Goal: Transaction & Acquisition: Purchase product/service

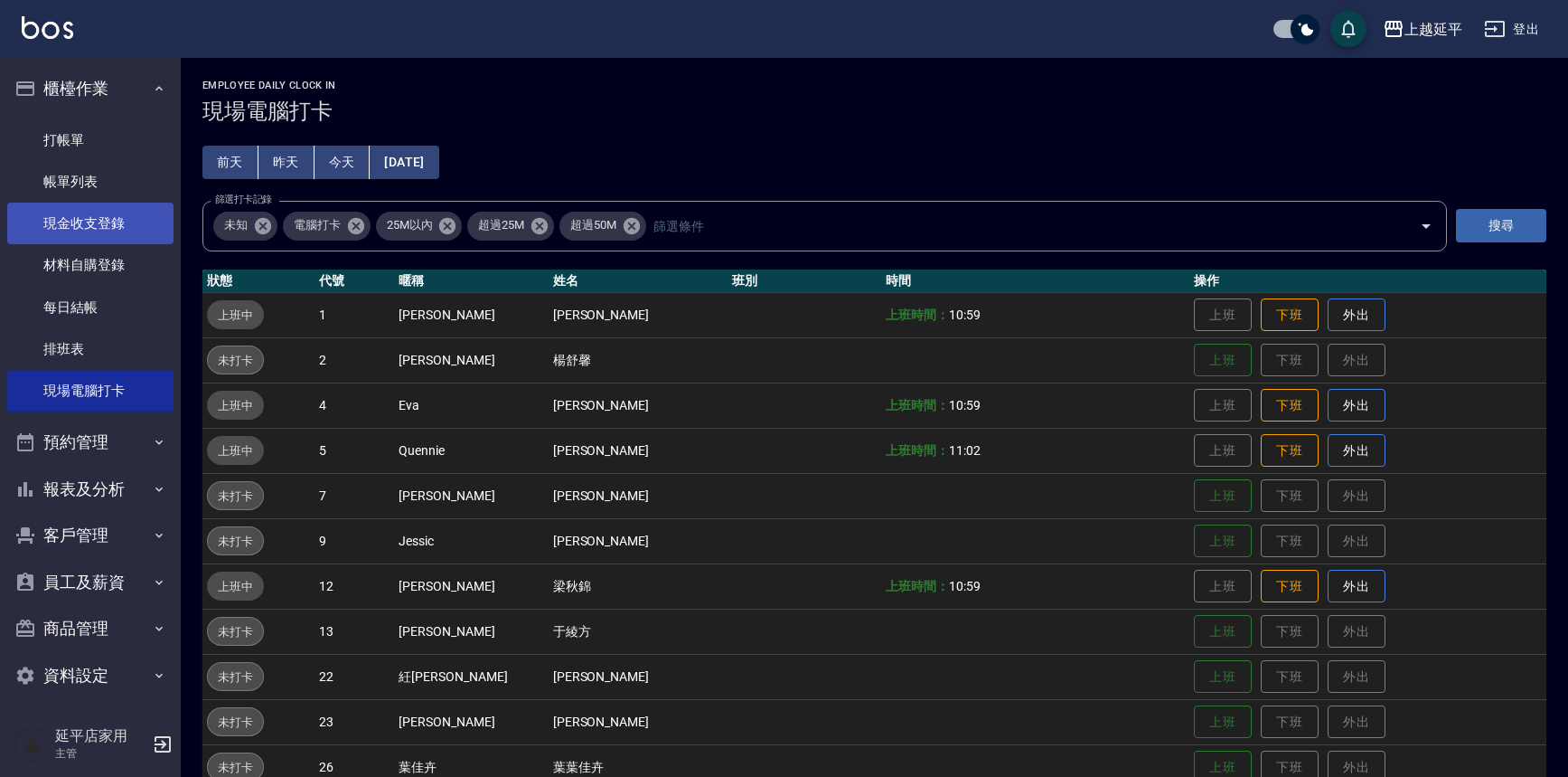
scroll to position [141, 0]
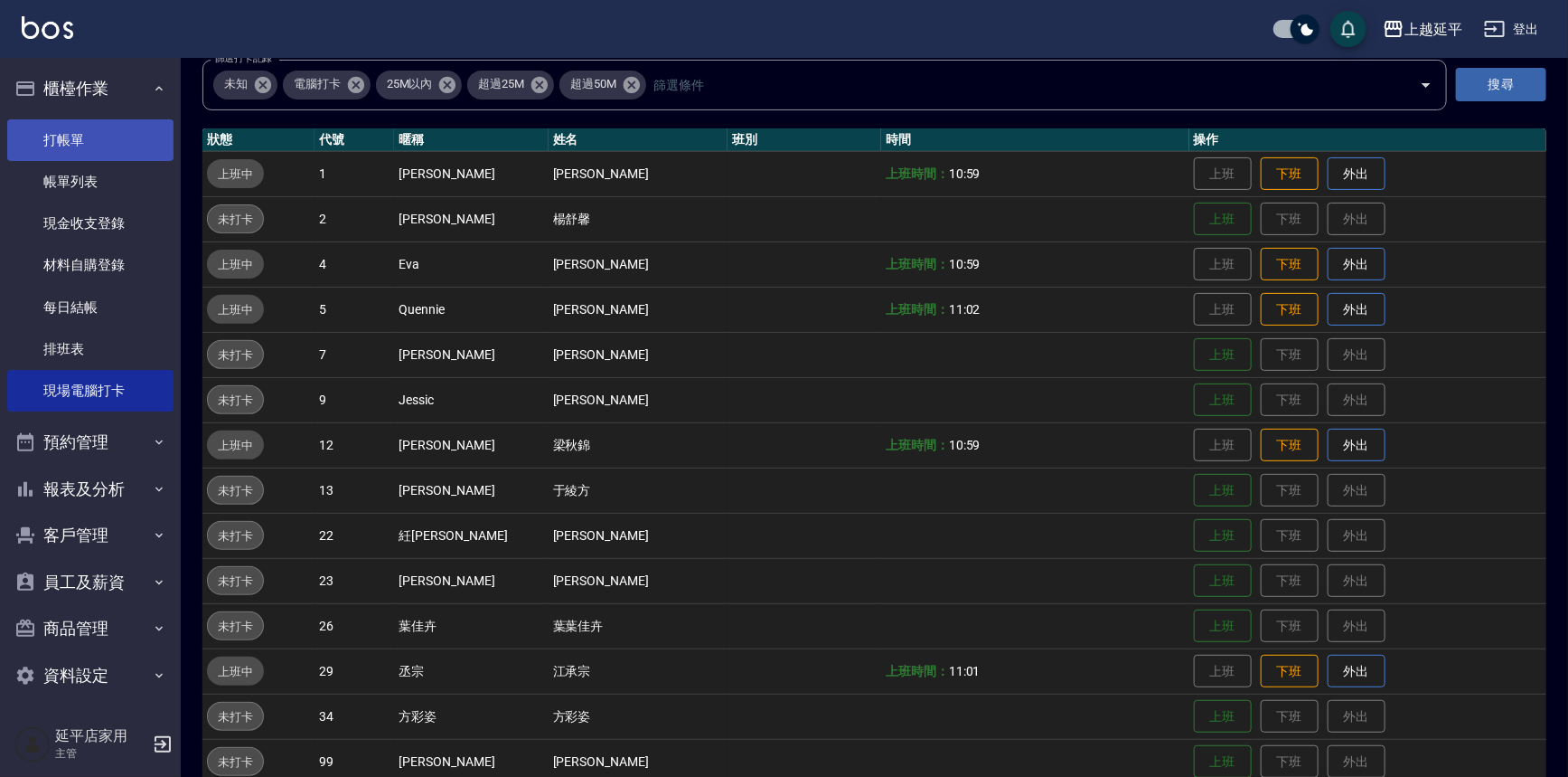
click at [71, 143] on link "打帳單" at bounding box center [90, 140] width 166 height 42
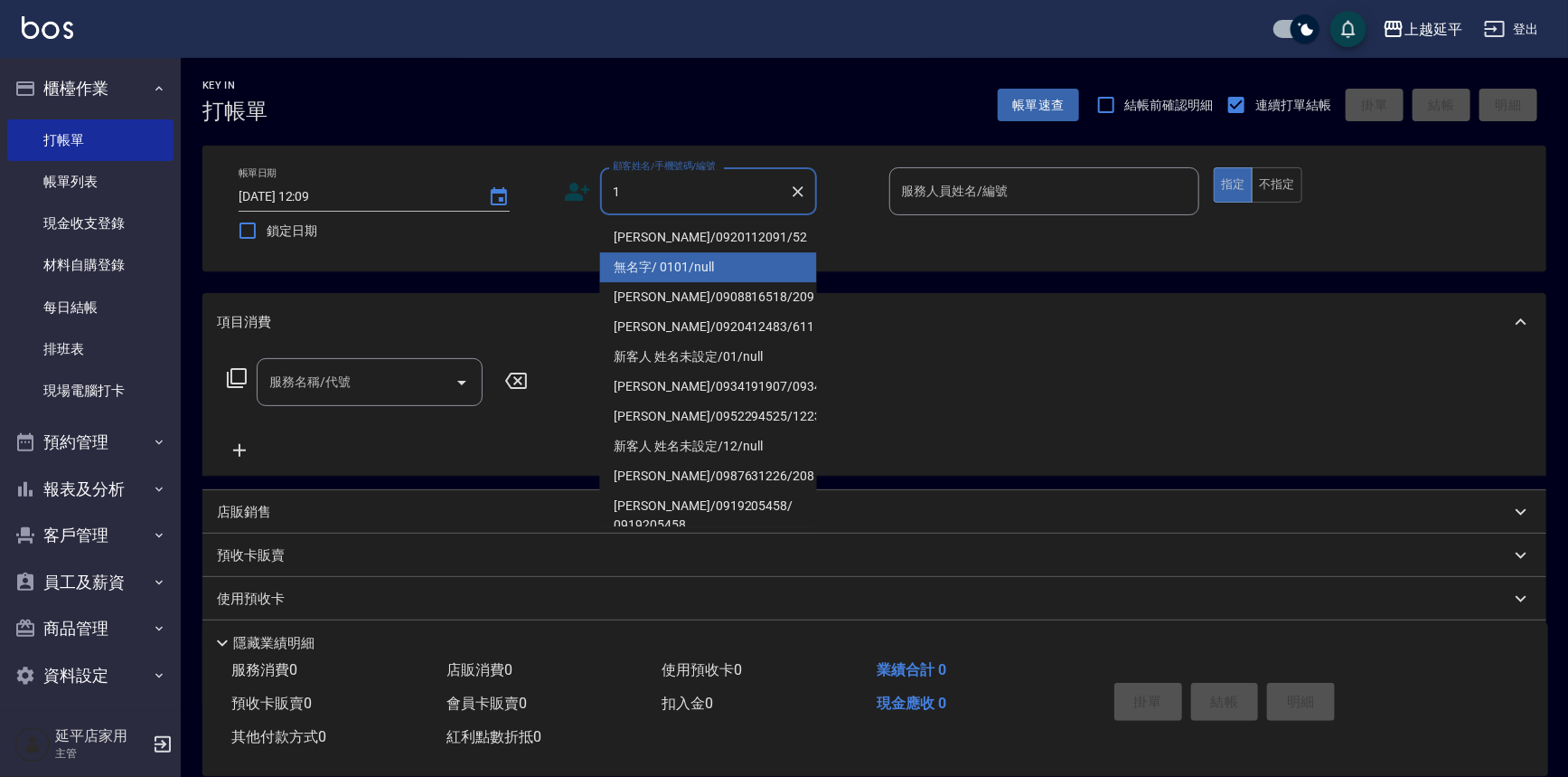
type input "1"
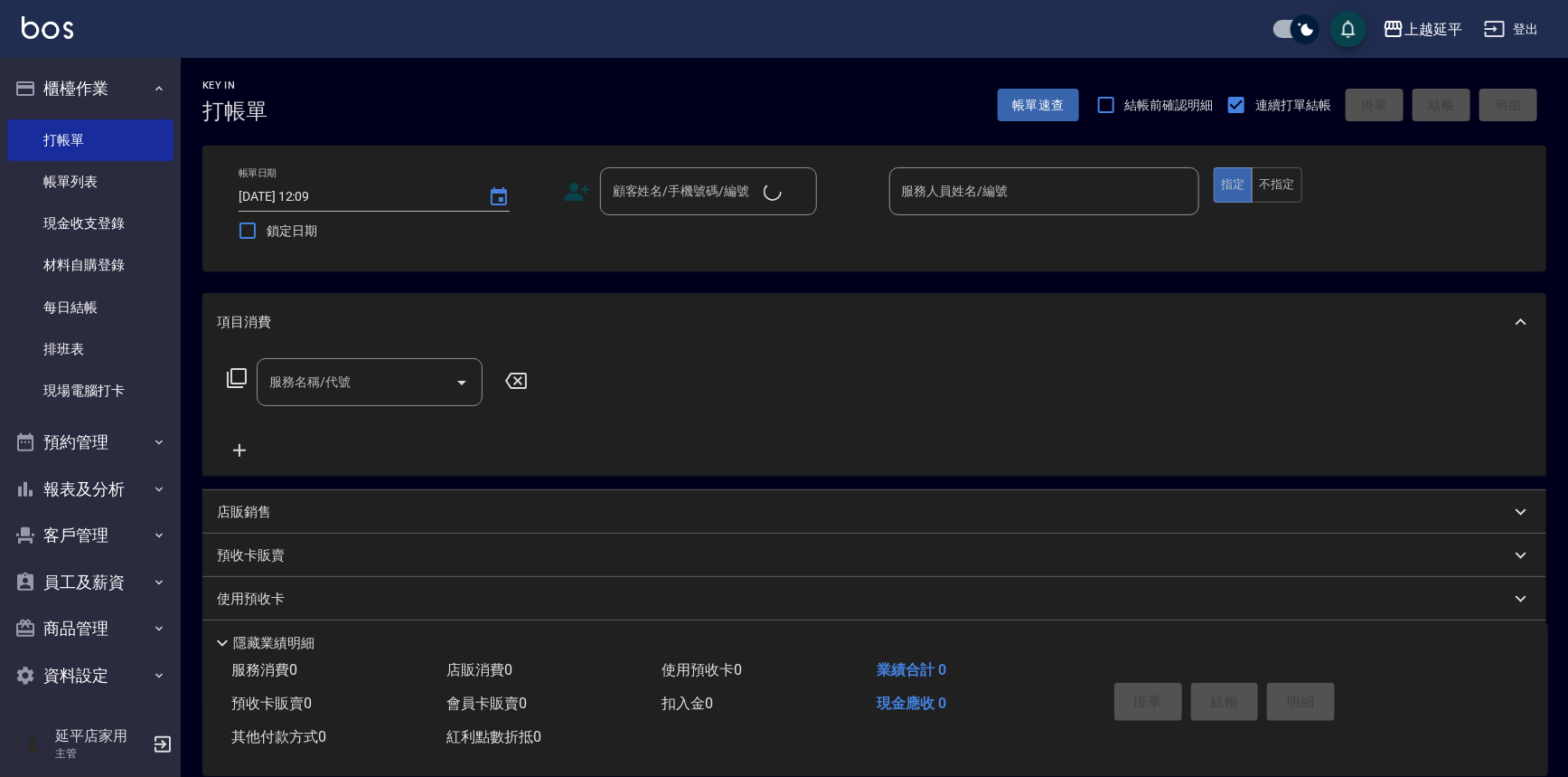
click at [683, 262] on div "帳單日期 [DATE] 12:09 鎖定日期 顧客姓名/手機號碼/編號 顧客姓名/手機號碼/編號 服務人員姓名/編號 服務人員姓名/編號 指定 不指定" at bounding box center [873, 208] width 1343 height 126
click at [728, 196] on input "顧客姓名/手機號碼/編號" at bounding box center [685, 191] width 155 height 31
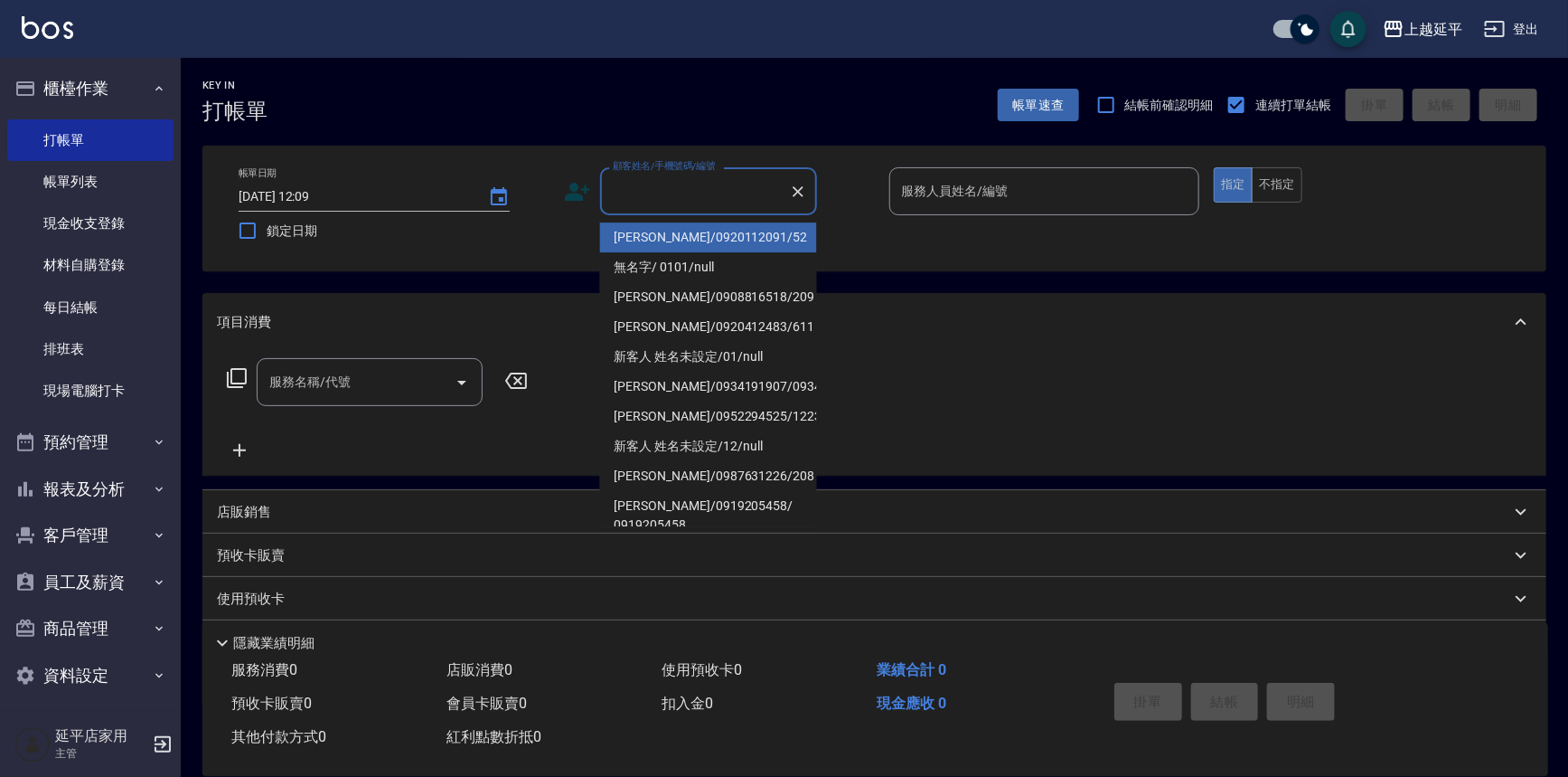
click at [649, 245] on li "[PERSON_NAME]/0920112091/52" at bounding box center [708, 237] width 217 height 30
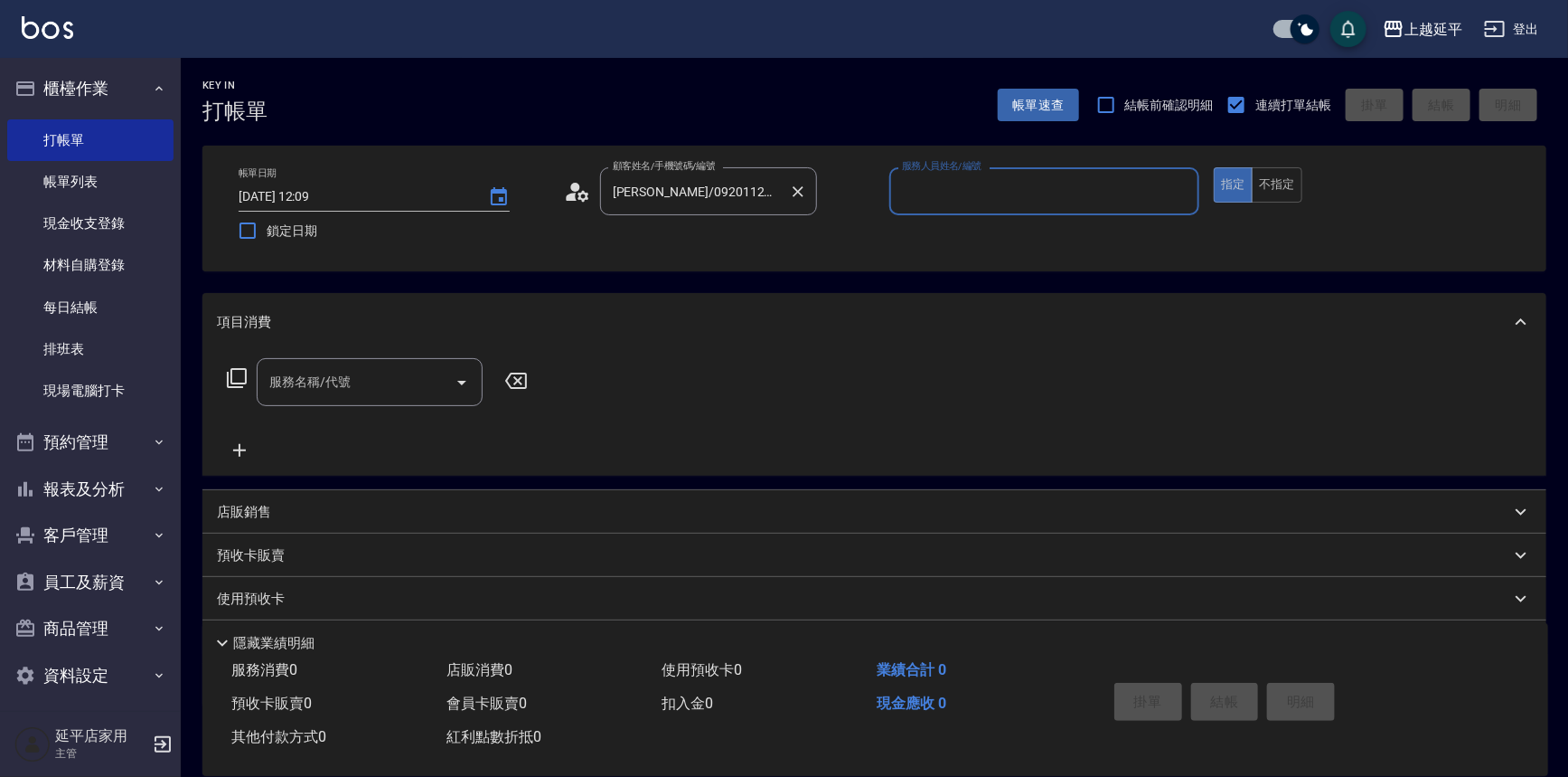
click at [652, 192] on input "[PERSON_NAME]/0920112091/52" at bounding box center [695, 191] width 174 height 31
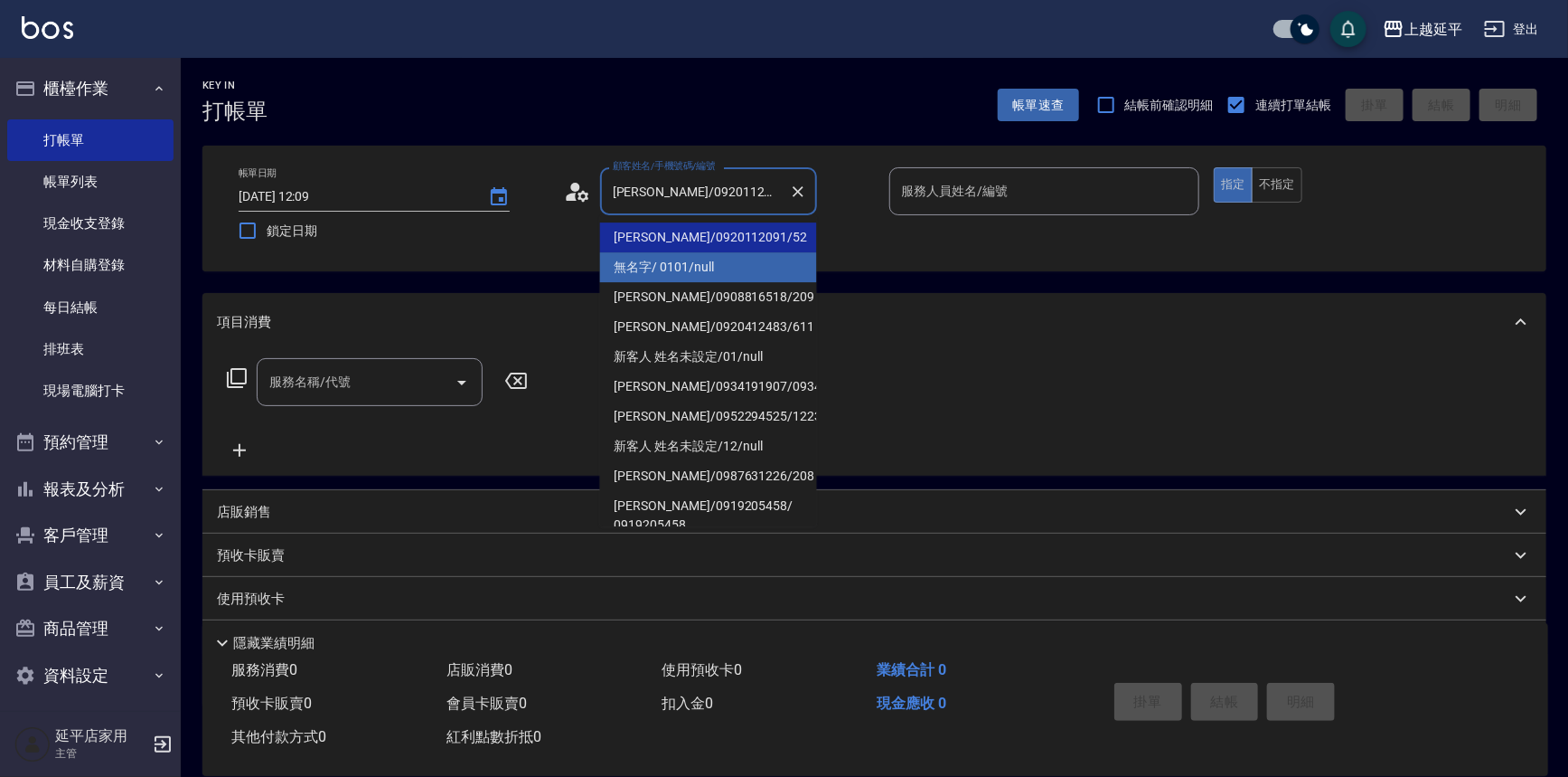
click at [642, 263] on li "無名字/ 0101/null" at bounding box center [708, 267] width 217 height 30
type input "無名字/ 0101/null"
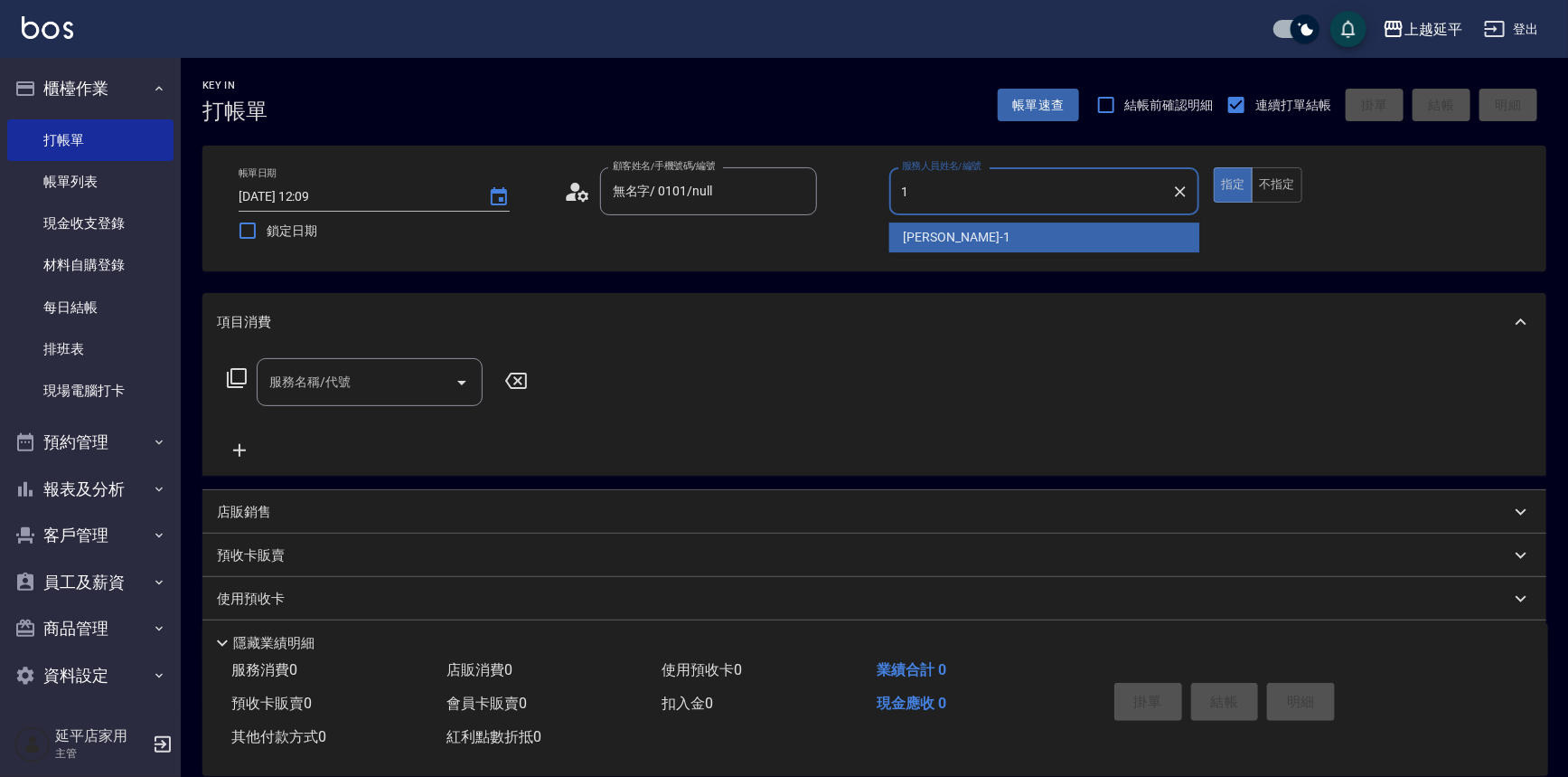
click at [927, 233] on span "[PERSON_NAME]-1" at bounding box center [956, 237] width 106 height 19
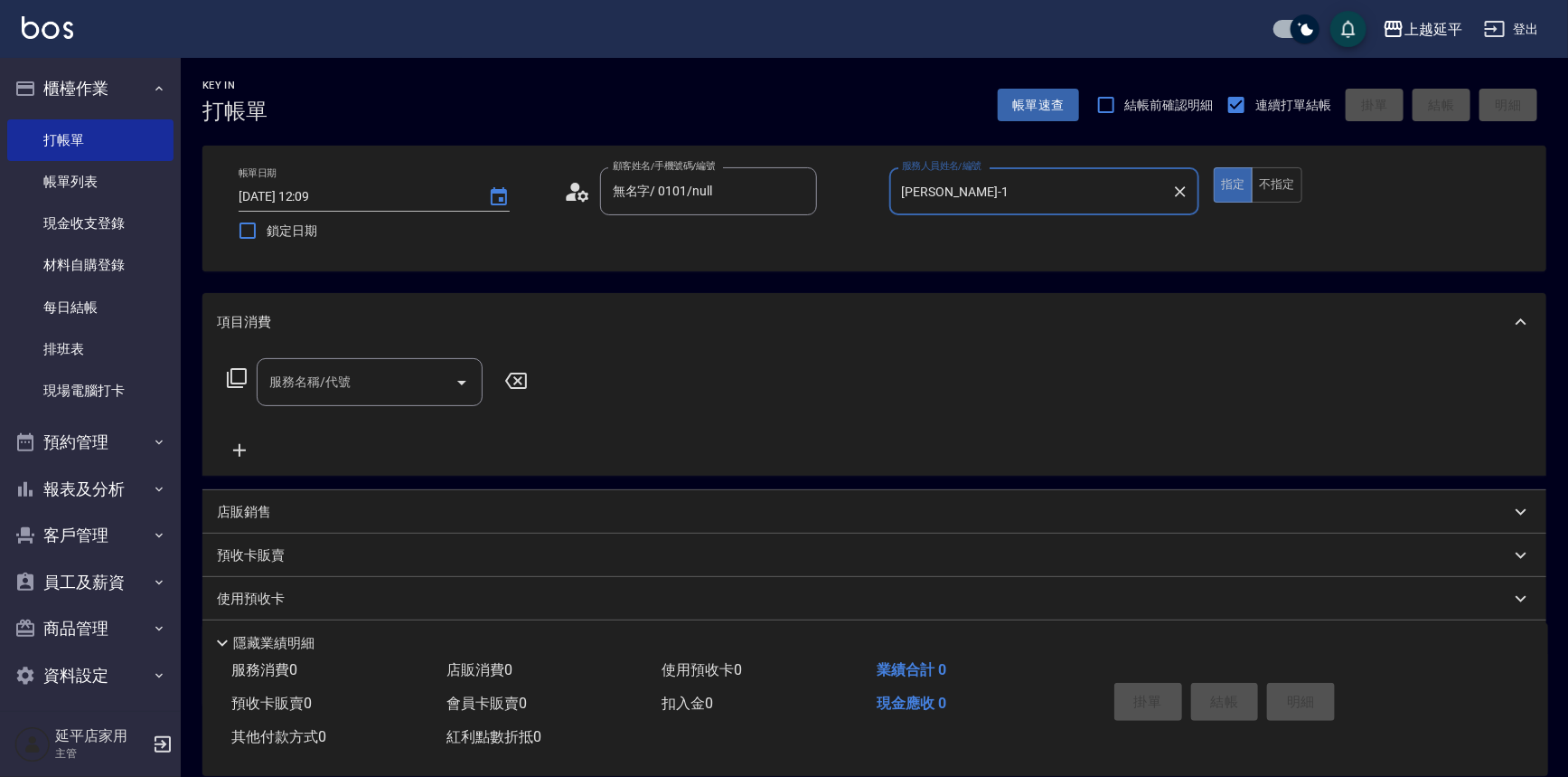
click at [471, 385] on icon "Open" at bounding box center [462, 382] width 21 height 22
type input "[PERSON_NAME]-1"
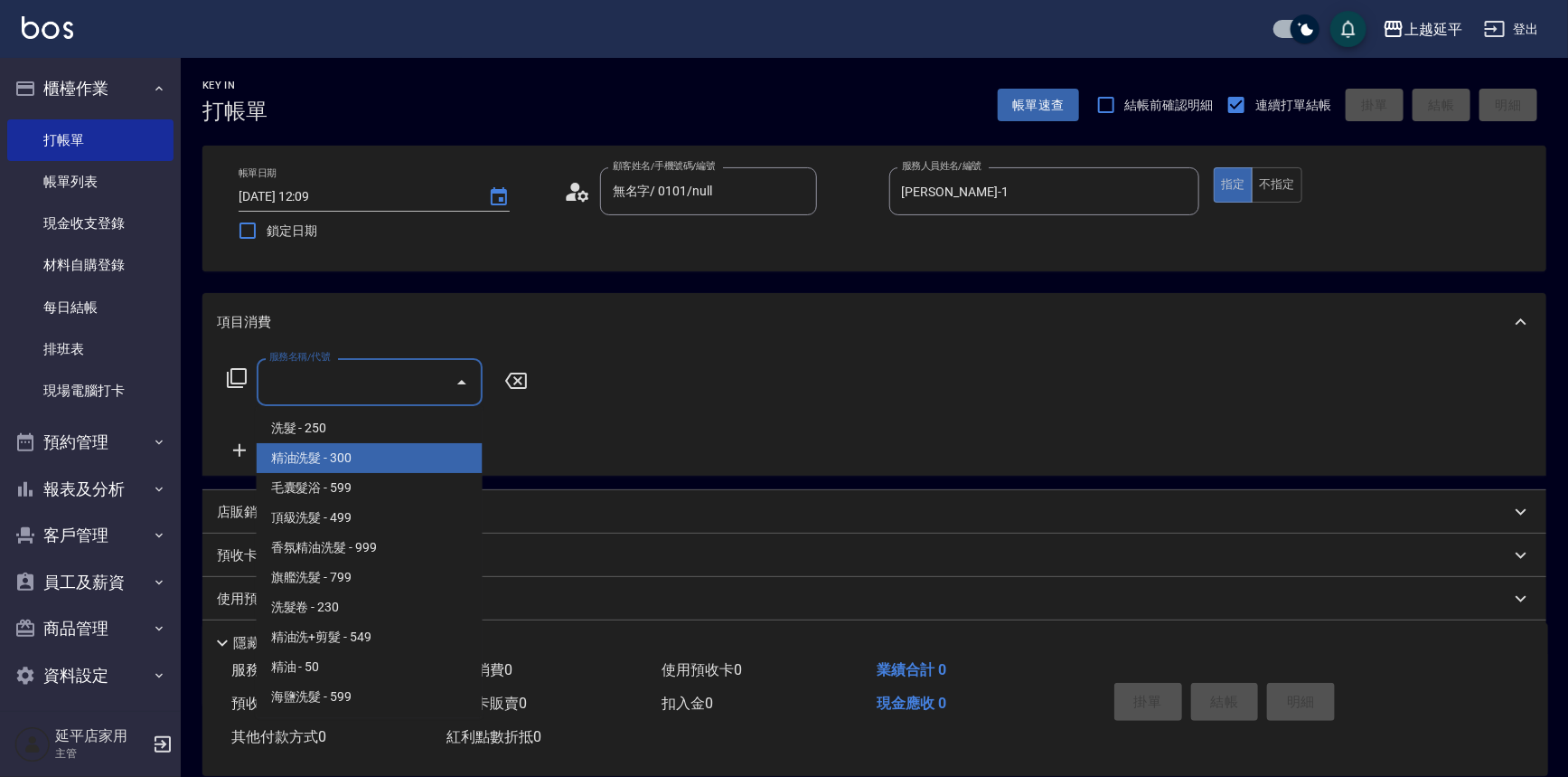
click at [404, 447] on span "精油洗髮 - 300" at bounding box center [369, 457] width 226 height 30
type input "精油洗髮(102)"
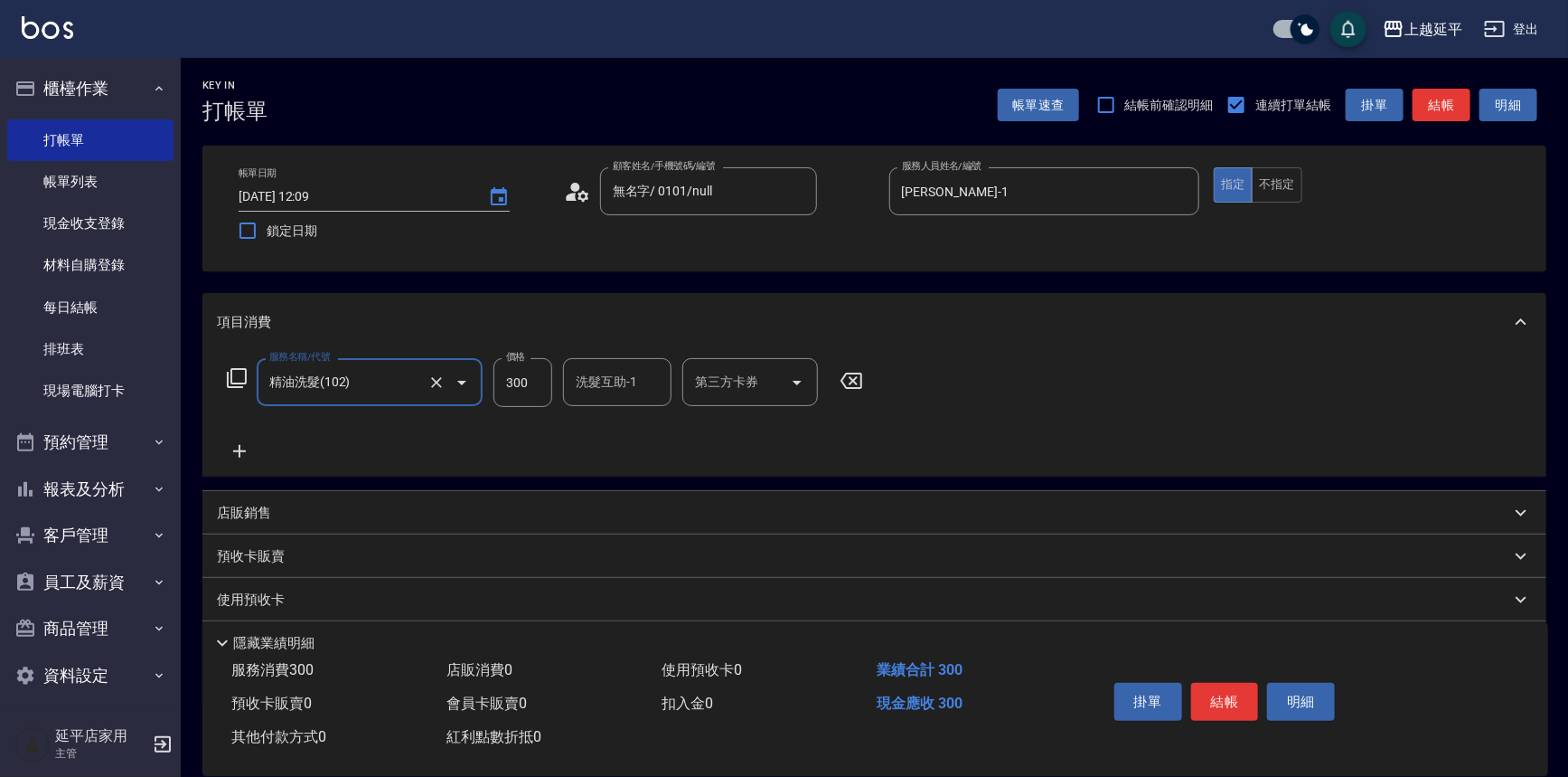
click at [595, 379] on div "洗髮互助-1 洗髮互助-1" at bounding box center [616, 381] width 108 height 48
click at [599, 420] on span "丞宗 -29" at bounding box center [599, 427] width 43 height 19
type input "丞宗-29"
click at [1207, 691] on button "結帳" at bounding box center [1224, 701] width 67 height 38
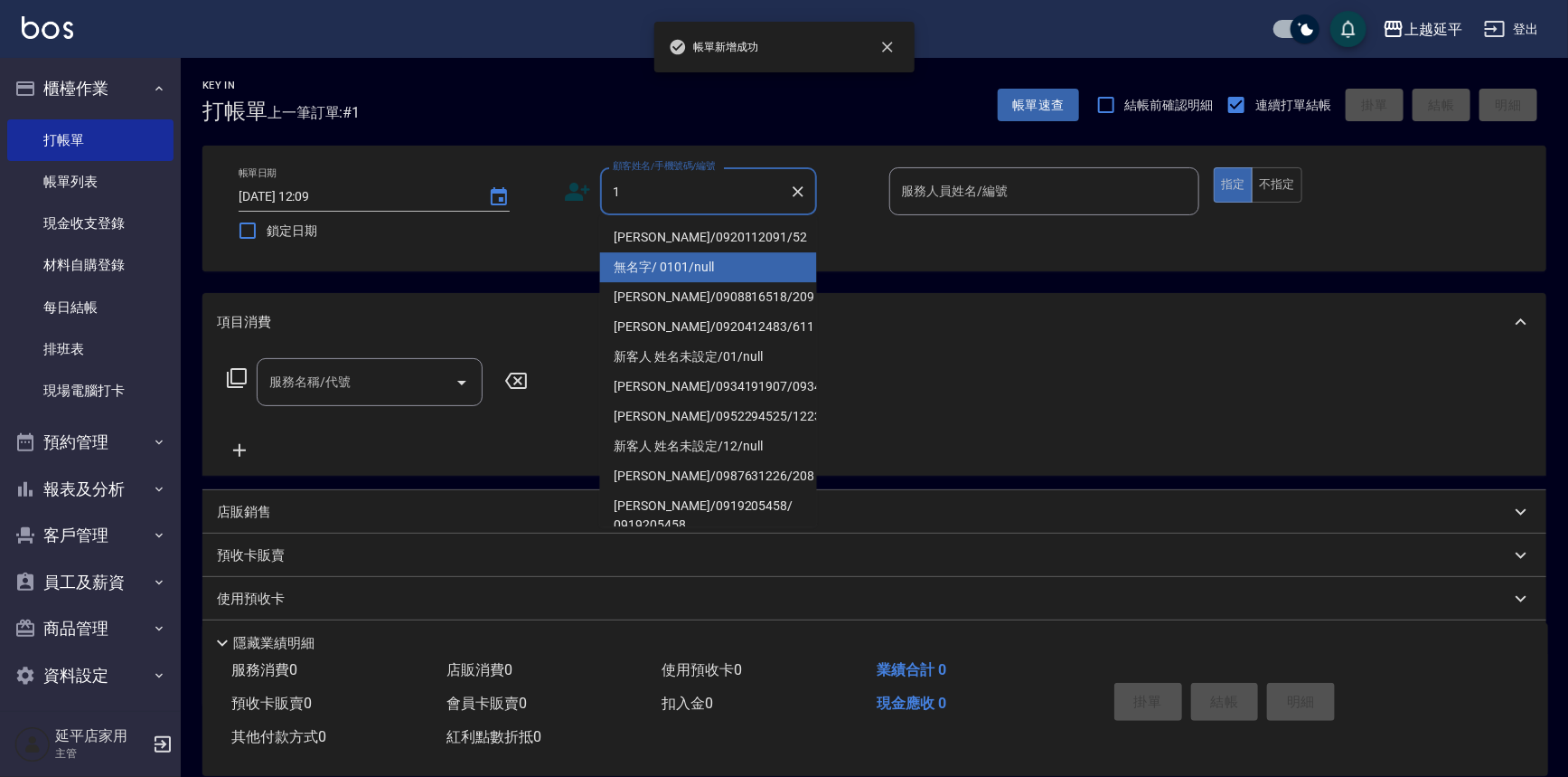
click at [729, 259] on li "無名字/ 0101/null" at bounding box center [708, 267] width 217 height 30
type input "無名字/ 0101/null"
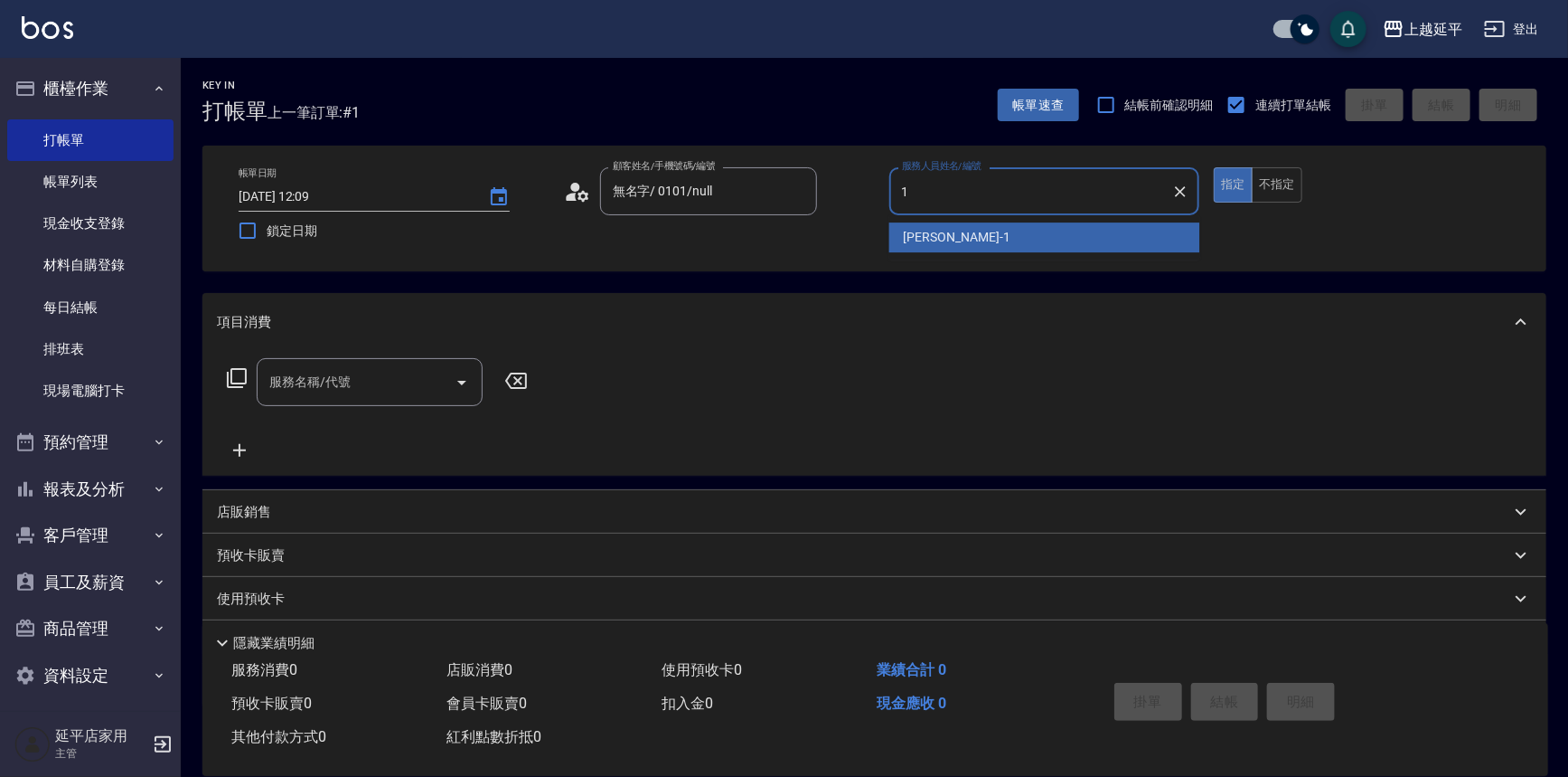
click at [911, 229] on span "[PERSON_NAME]-1" at bounding box center [956, 237] width 106 height 19
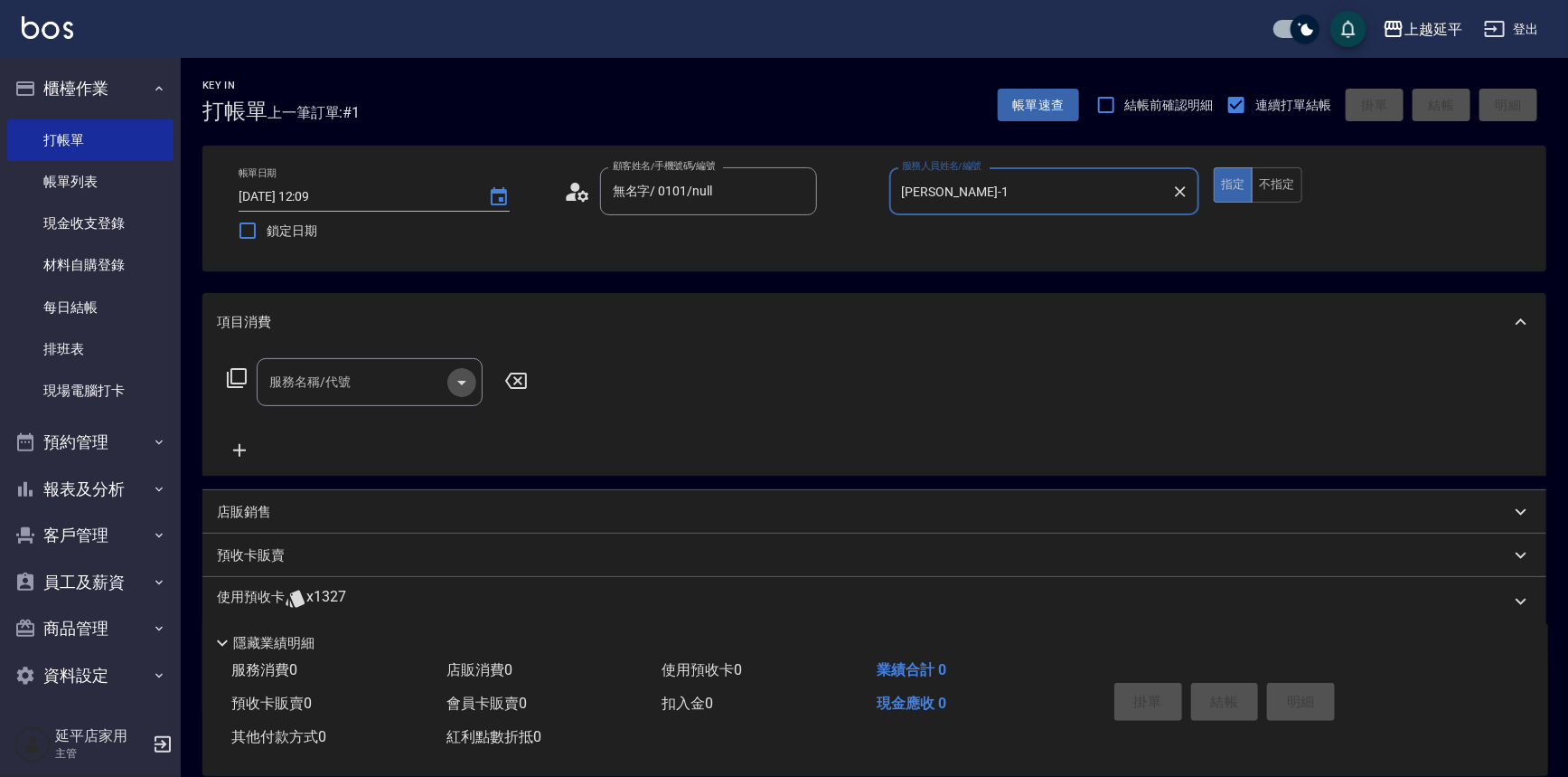
click at [462, 376] on icon "Open" at bounding box center [462, 382] width 21 height 22
type input "[PERSON_NAME]-1"
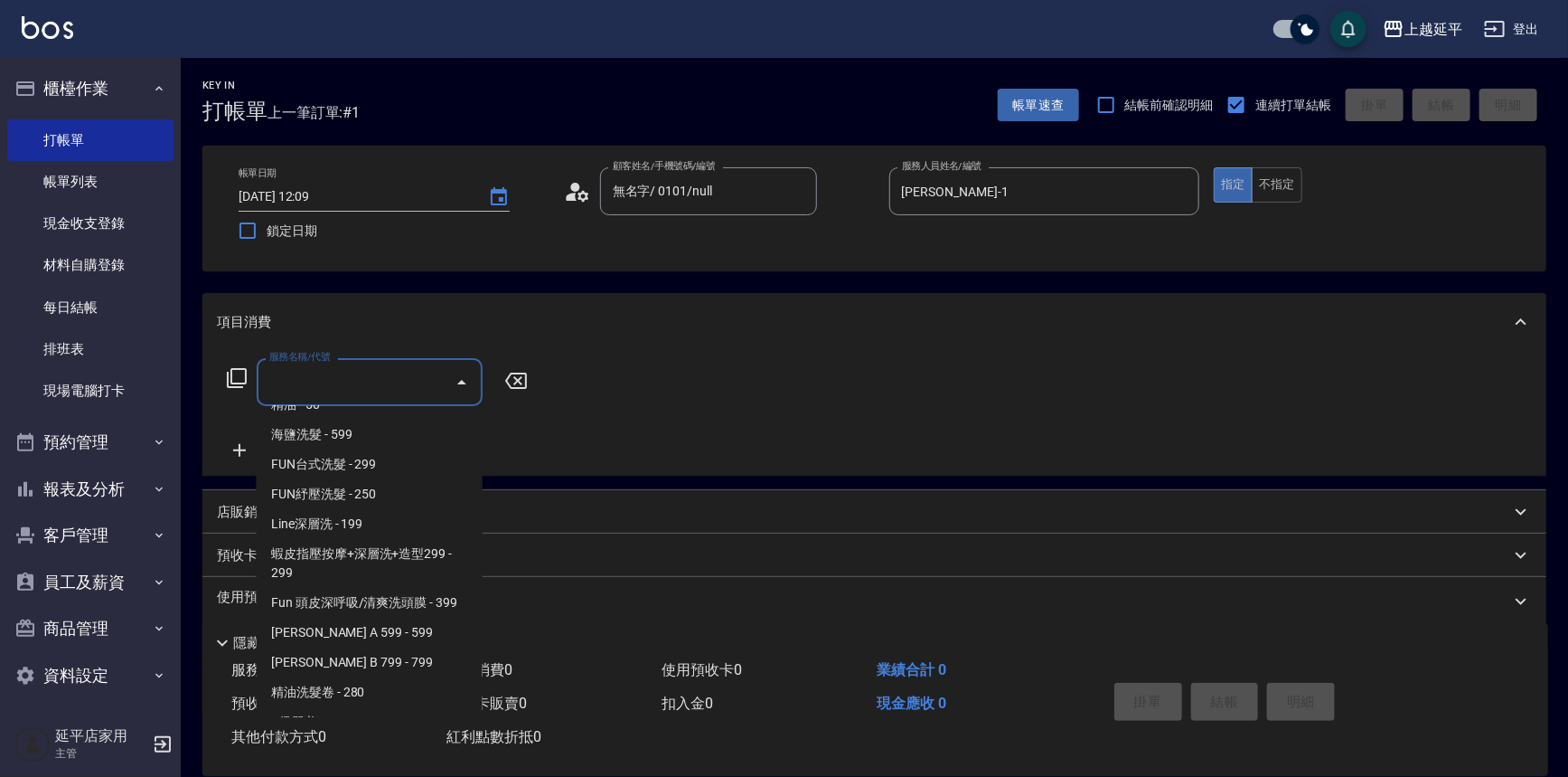
scroll to position [410, 0]
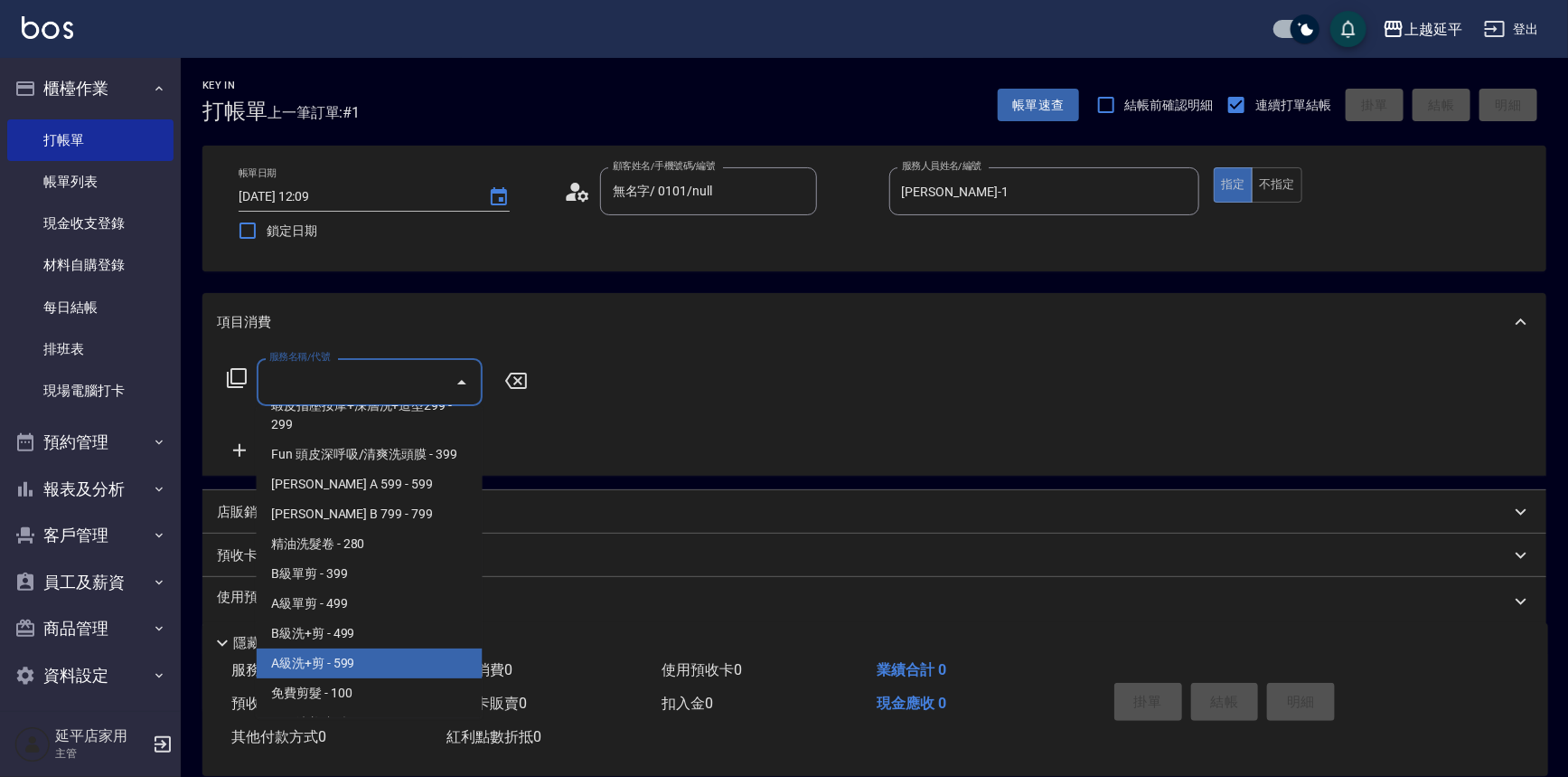
click at [371, 669] on span "A級洗+剪 - 599" at bounding box center [369, 663] width 226 height 30
type input "A級洗+剪(204)"
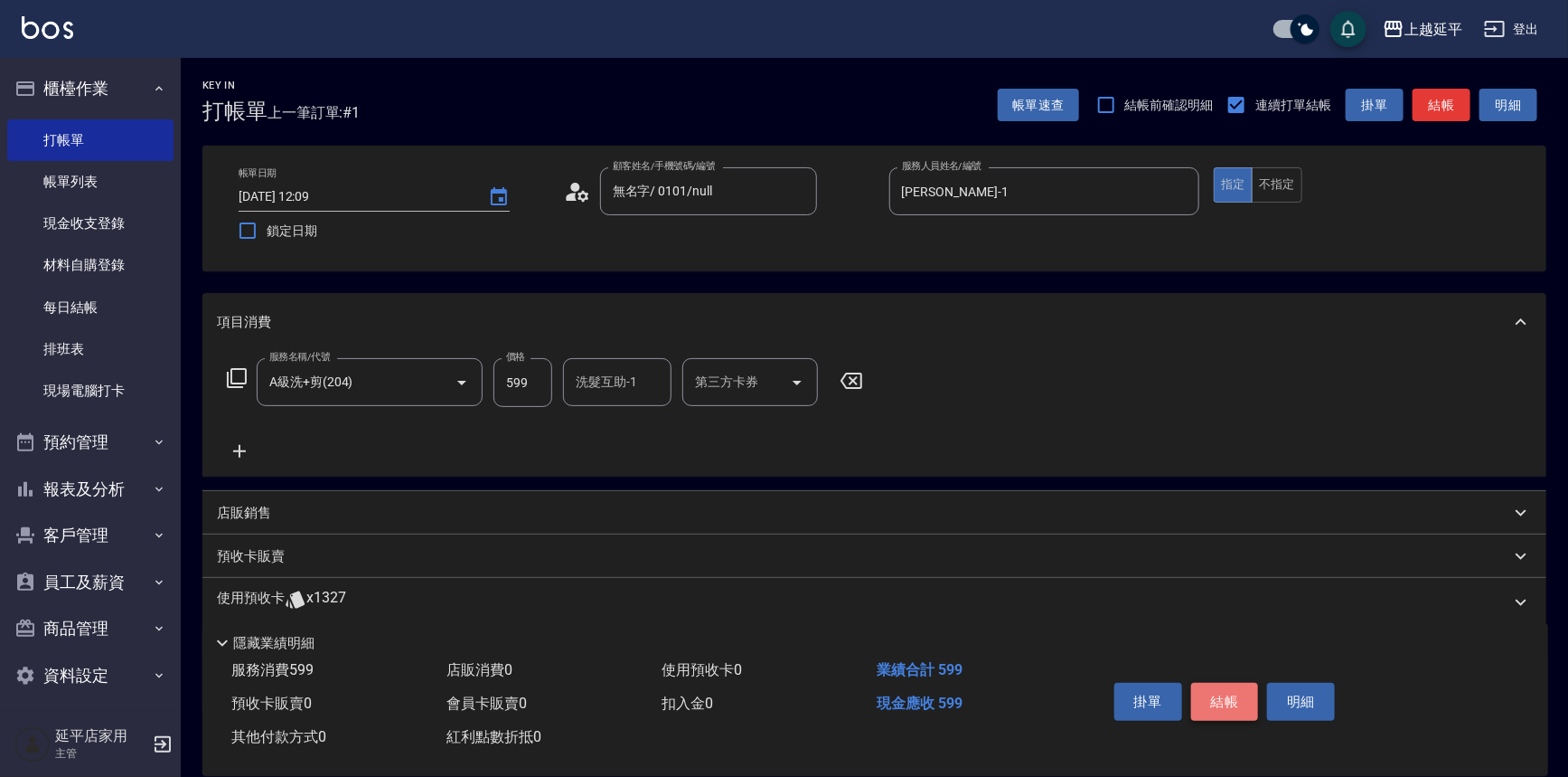
click at [1208, 701] on button "結帳" at bounding box center [1224, 701] width 67 height 38
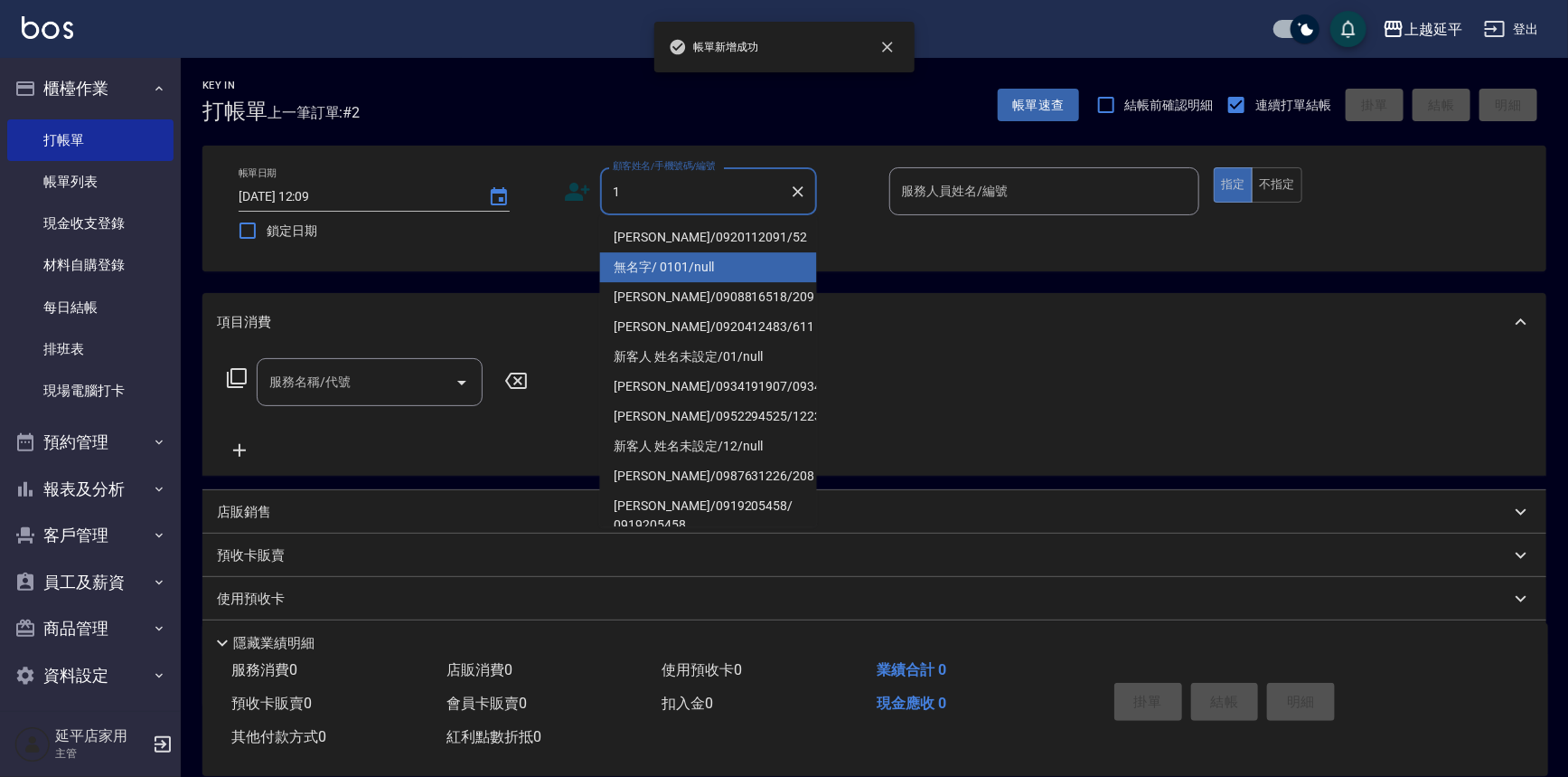
click at [668, 261] on li "無名字/ 0101/null" at bounding box center [708, 267] width 217 height 30
type input "無名字/ 0101/null"
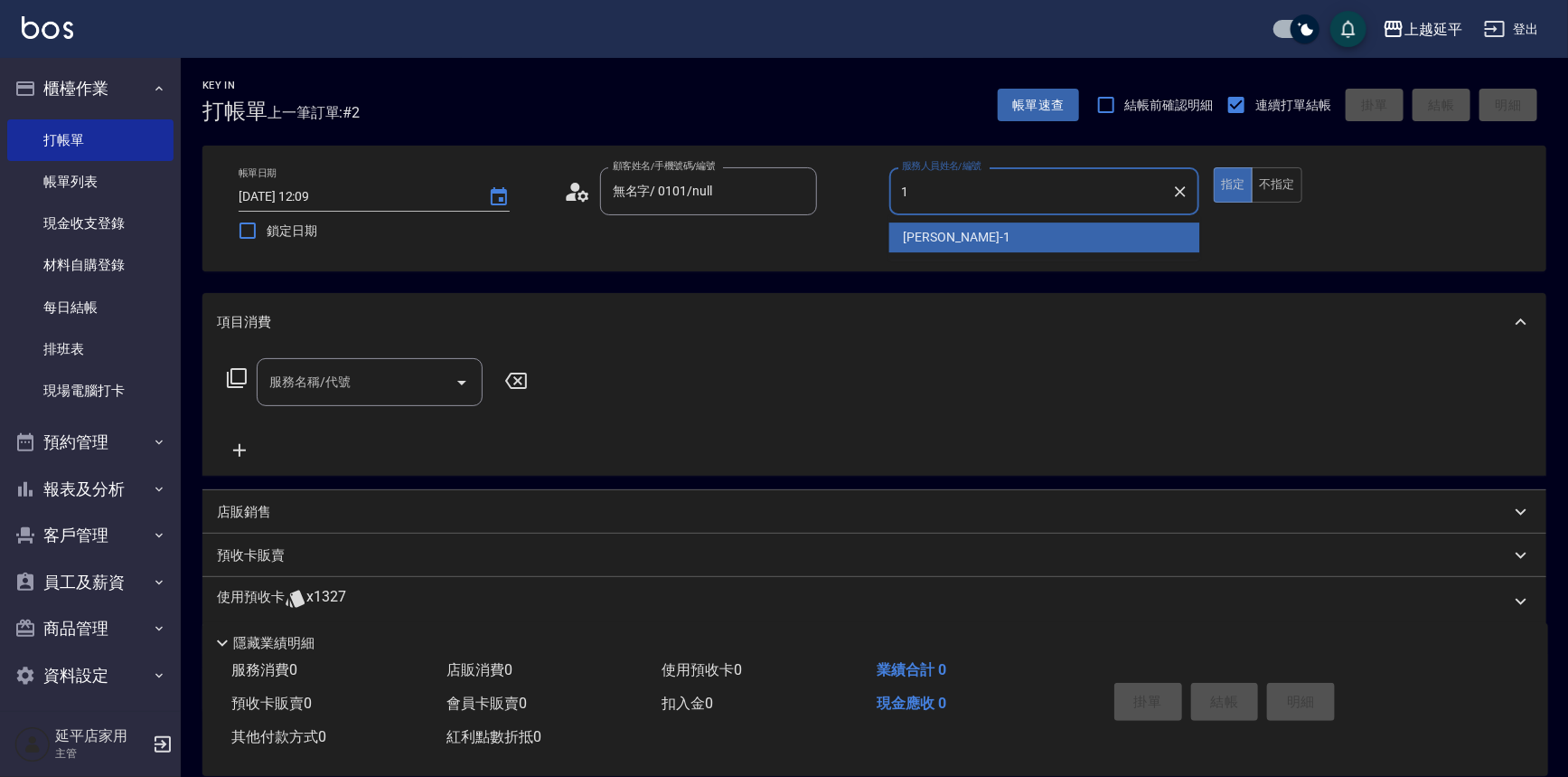
type input "1"
click at [883, 232] on div "帳單日期 [DATE] 12:09 鎖定日期 顧客姓名/手機號碼/編號 無名字/ 0101/null 顧客姓名/手機號碼/編號 服務人員姓名/編號 服務人員姓…" at bounding box center [873, 208] width 1300 height 82
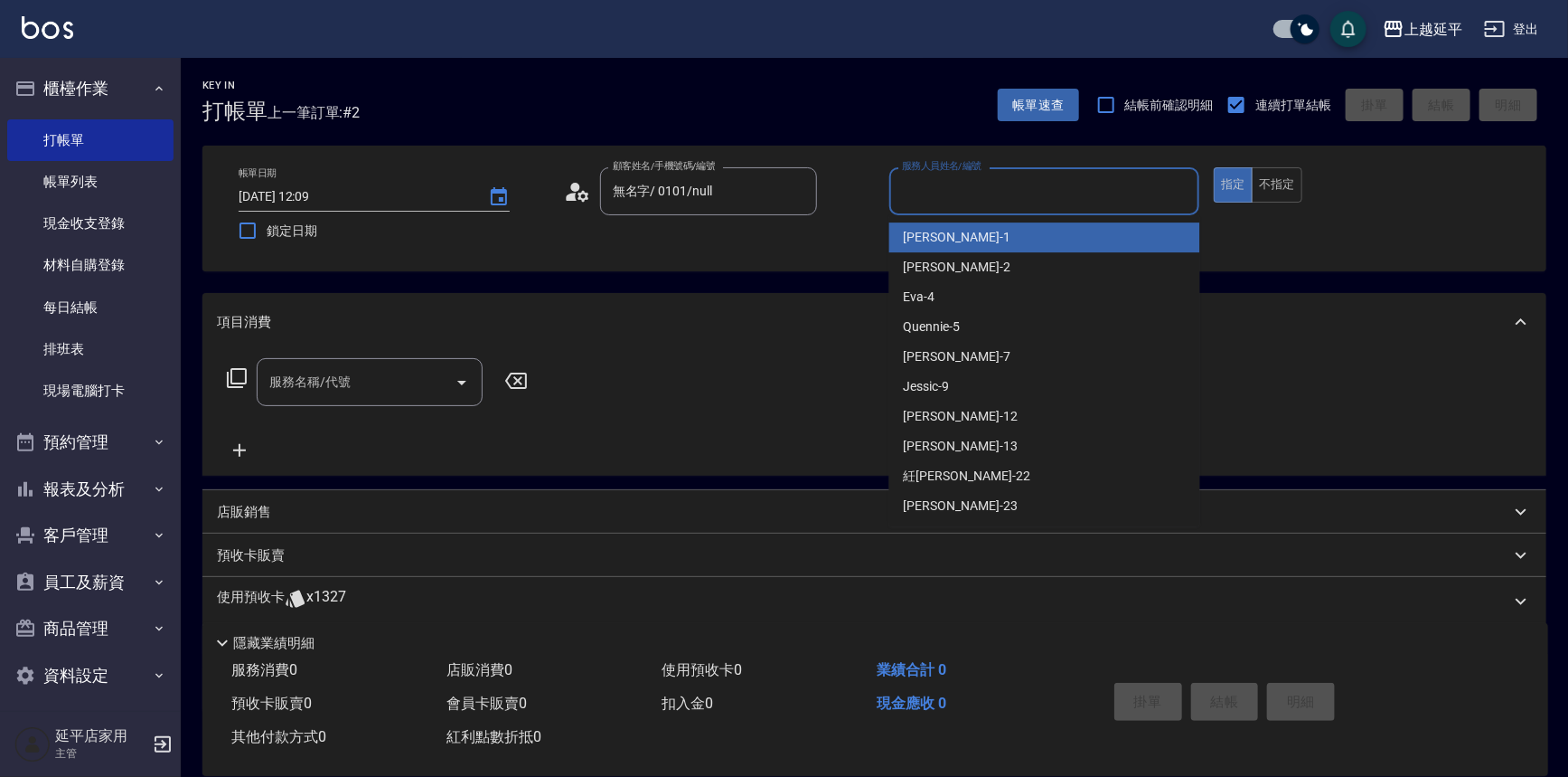
click at [916, 193] on input "服務人員姓名/編號" at bounding box center [1044, 191] width 295 height 31
click at [909, 243] on span "[PERSON_NAME]-1" at bounding box center [956, 237] width 106 height 19
type input "[PERSON_NAME]-1"
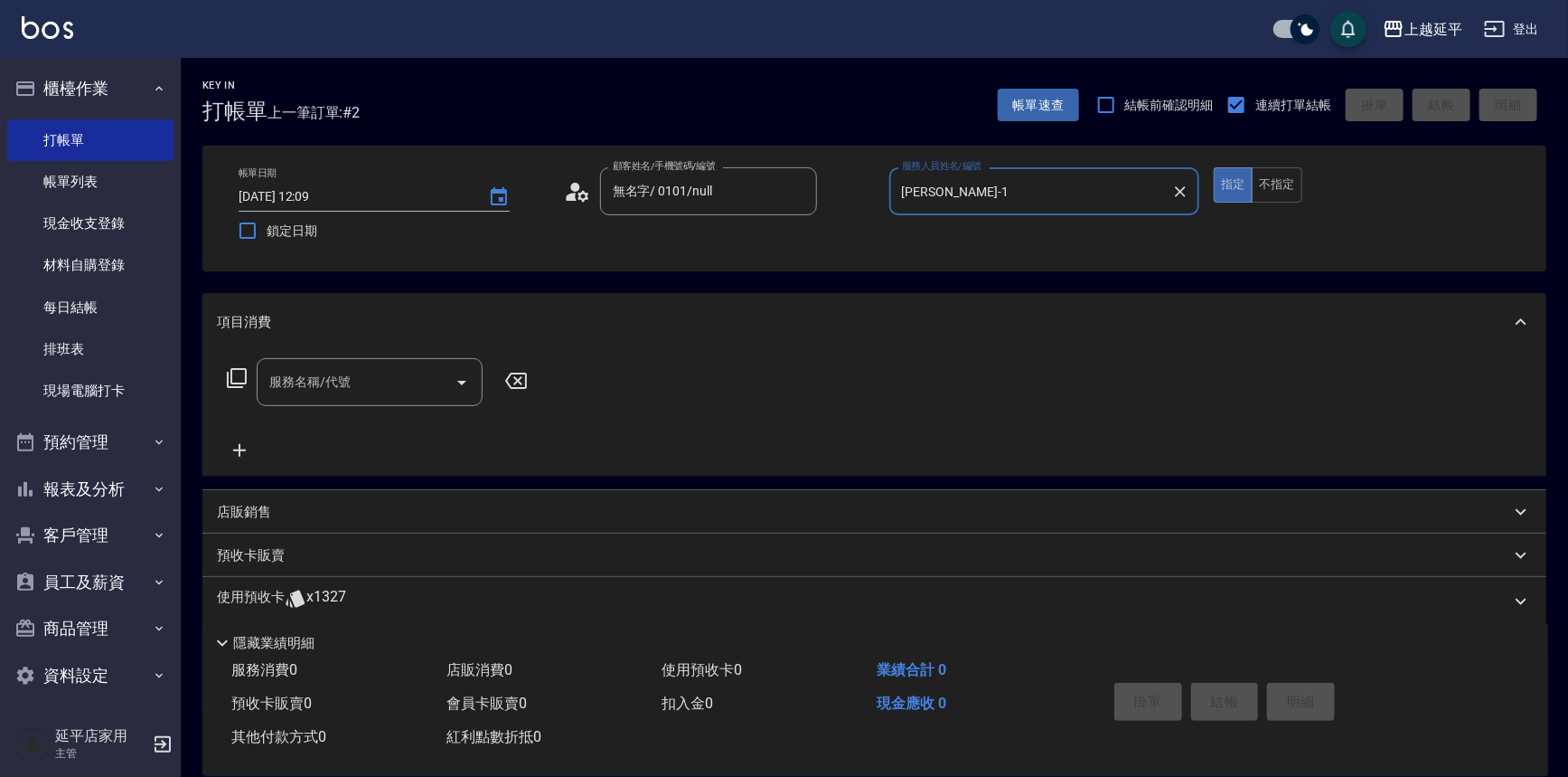
click at [240, 379] on icon at bounding box center [236, 378] width 21 height 22
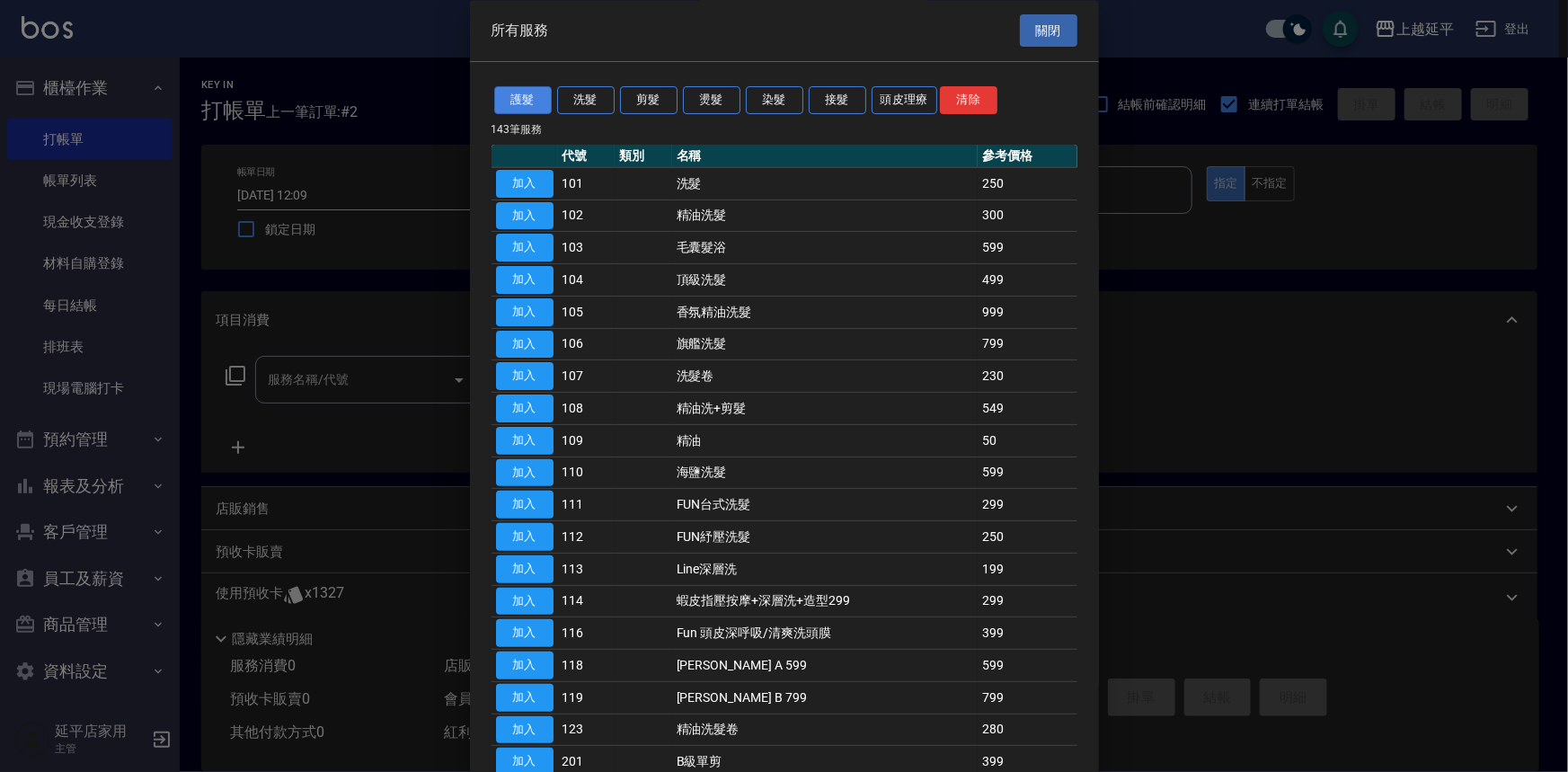
click at [518, 88] on button "護髮" at bounding box center [523, 101] width 57 height 28
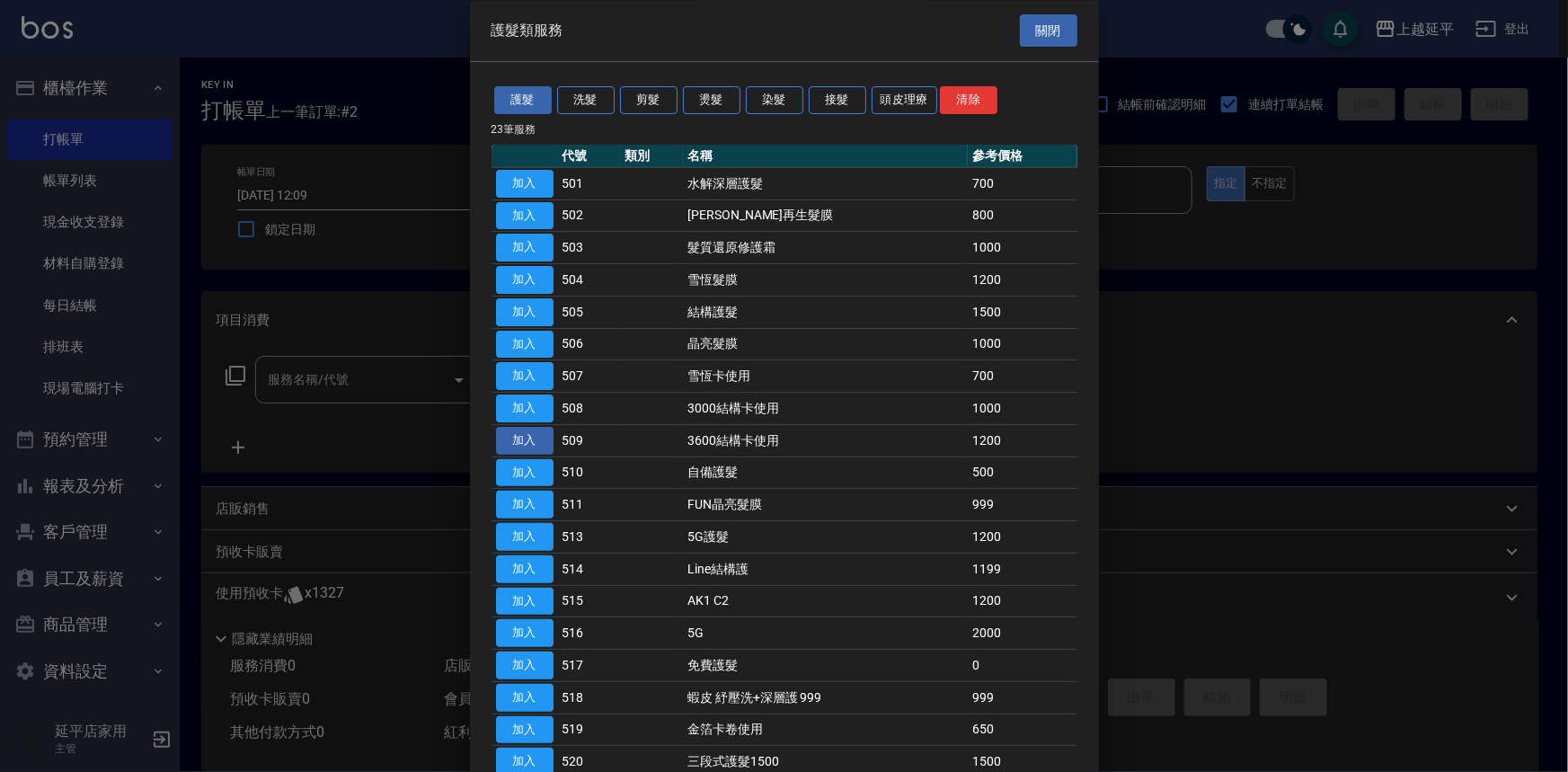
click at [512, 442] on button "加入" at bounding box center [525, 440] width 57 height 28
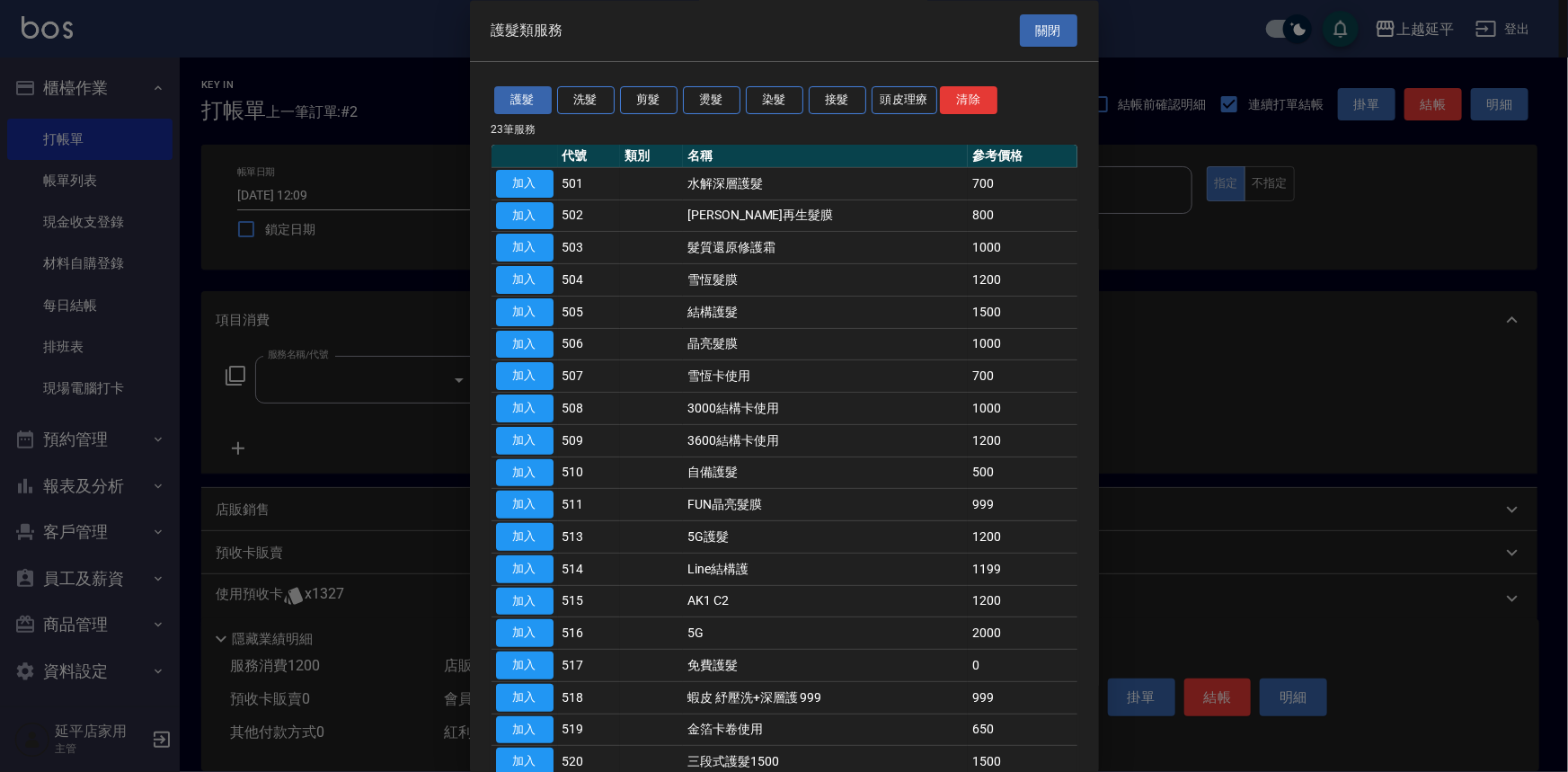
type input "3600結構卡使用(509)"
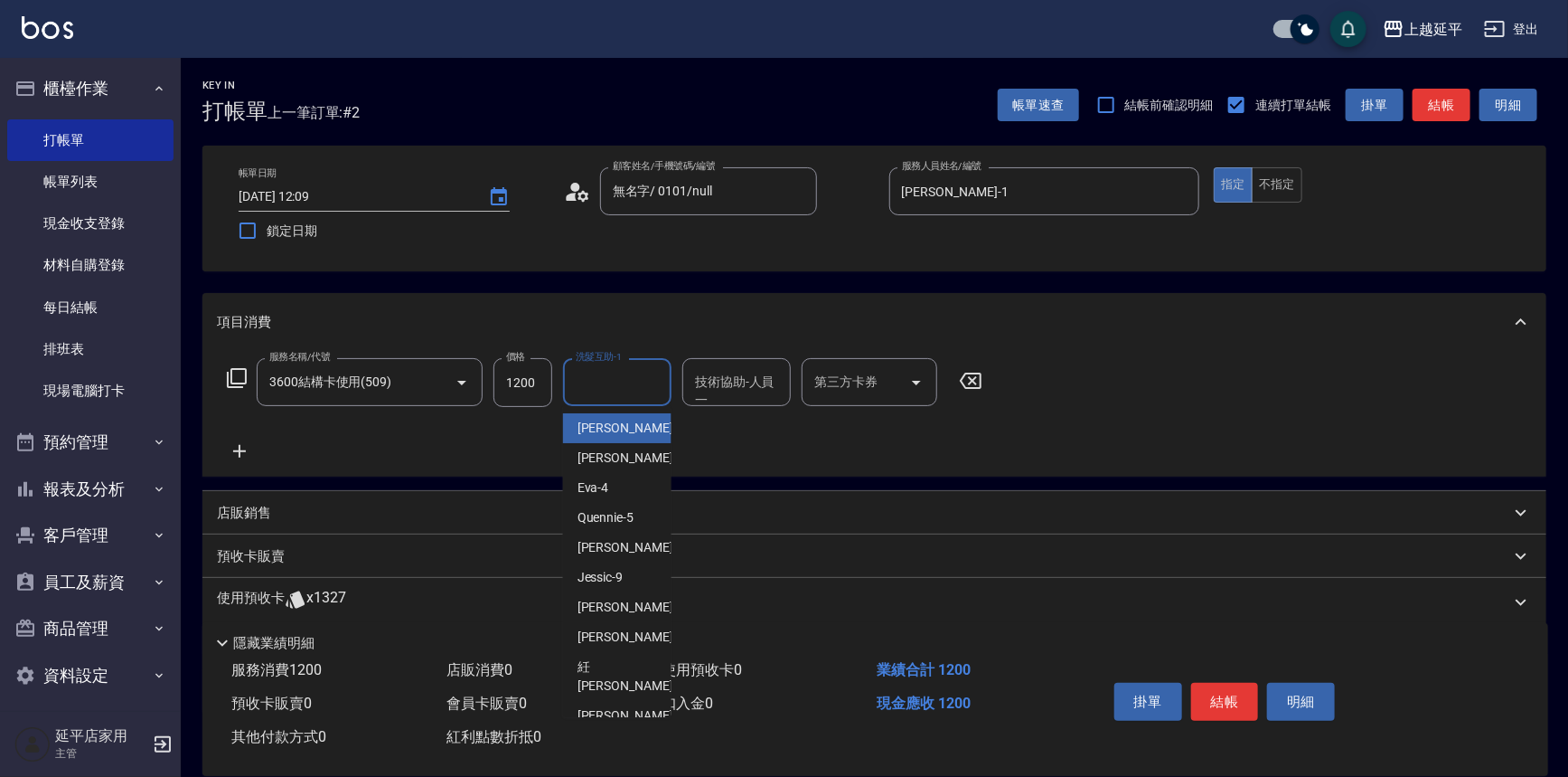
click at [605, 378] on input "洗髮互助-1" at bounding box center [617, 382] width 92 height 31
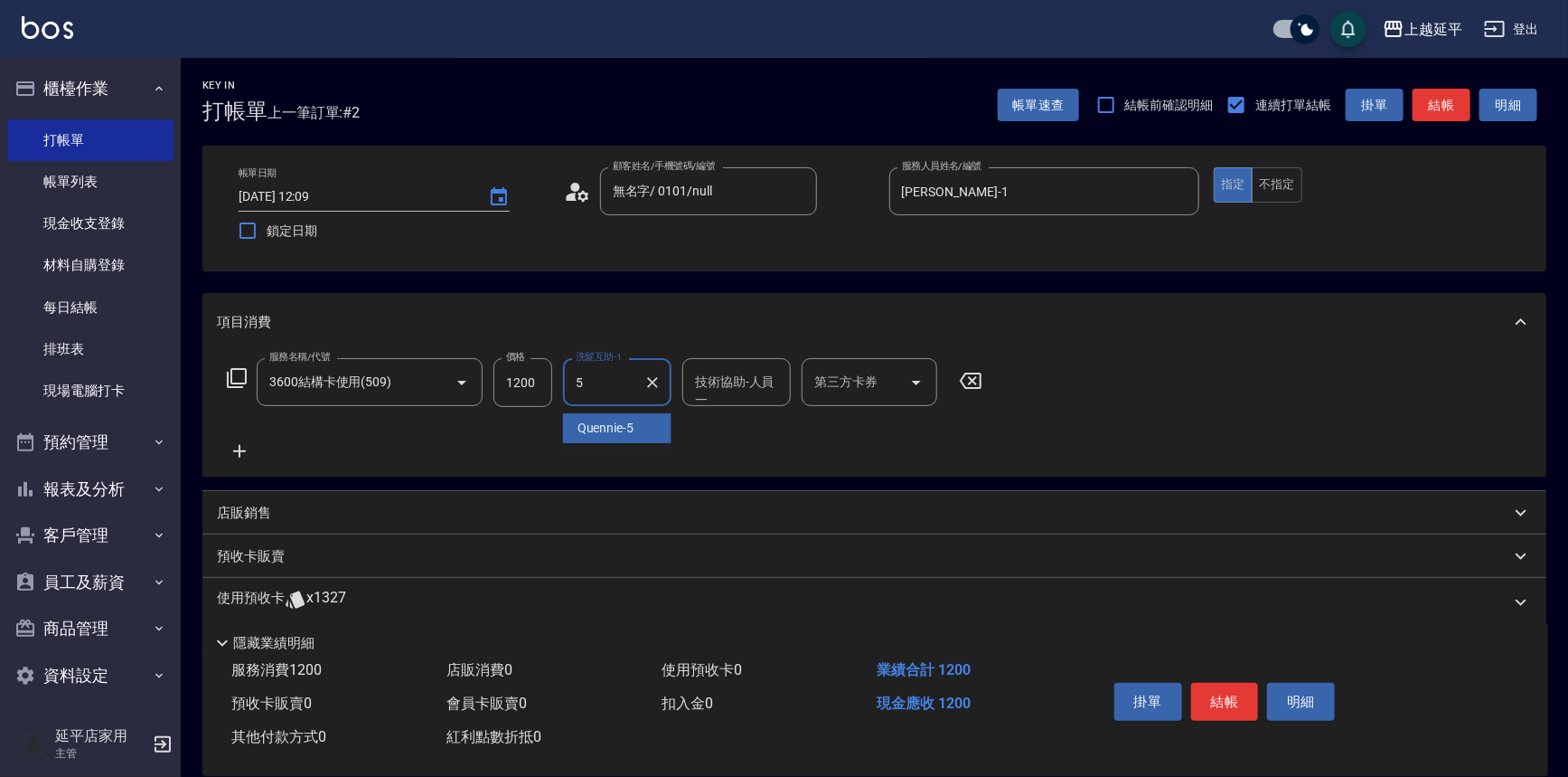
click at [607, 428] on span "Quennie -5" at bounding box center [606, 427] width 57 height 19
click at [707, 400] on div "技術協助-人員一" at bounding box center [736, 381] width 108 height 48
type input "Quennie-5"
click at [709, 428] on span "Quennie -5" at bounding box center [725, 427] width 57 height 19
click at [803, 388] on div "第三方卡券" at bounding box center [869, 381] width 136 height 48
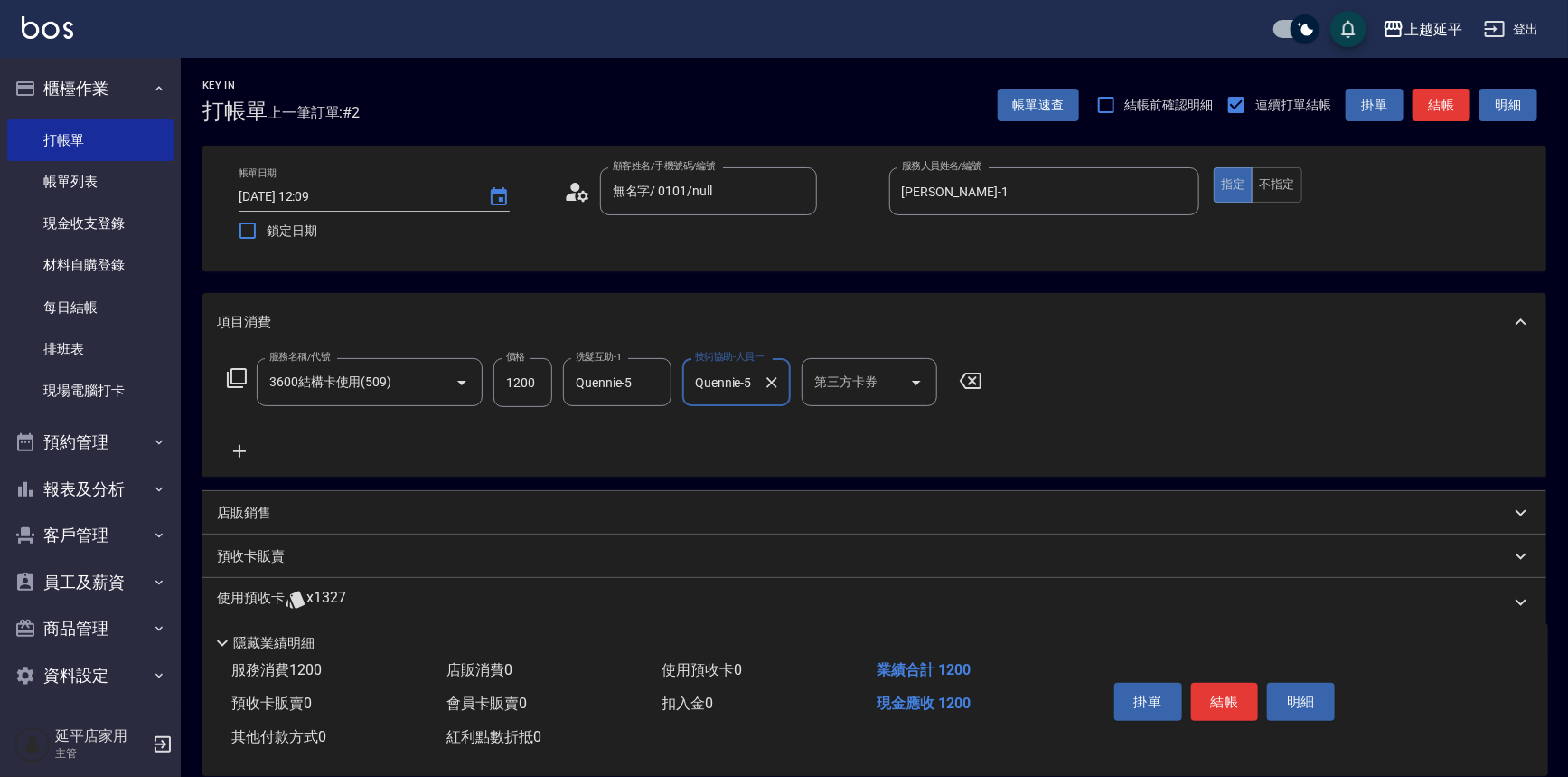
type input "Quennie-5"
click at [826, 425] on span "舊有卡券" at bounding box center [869, 428] width 136 height 30
type input "舊有卡券"
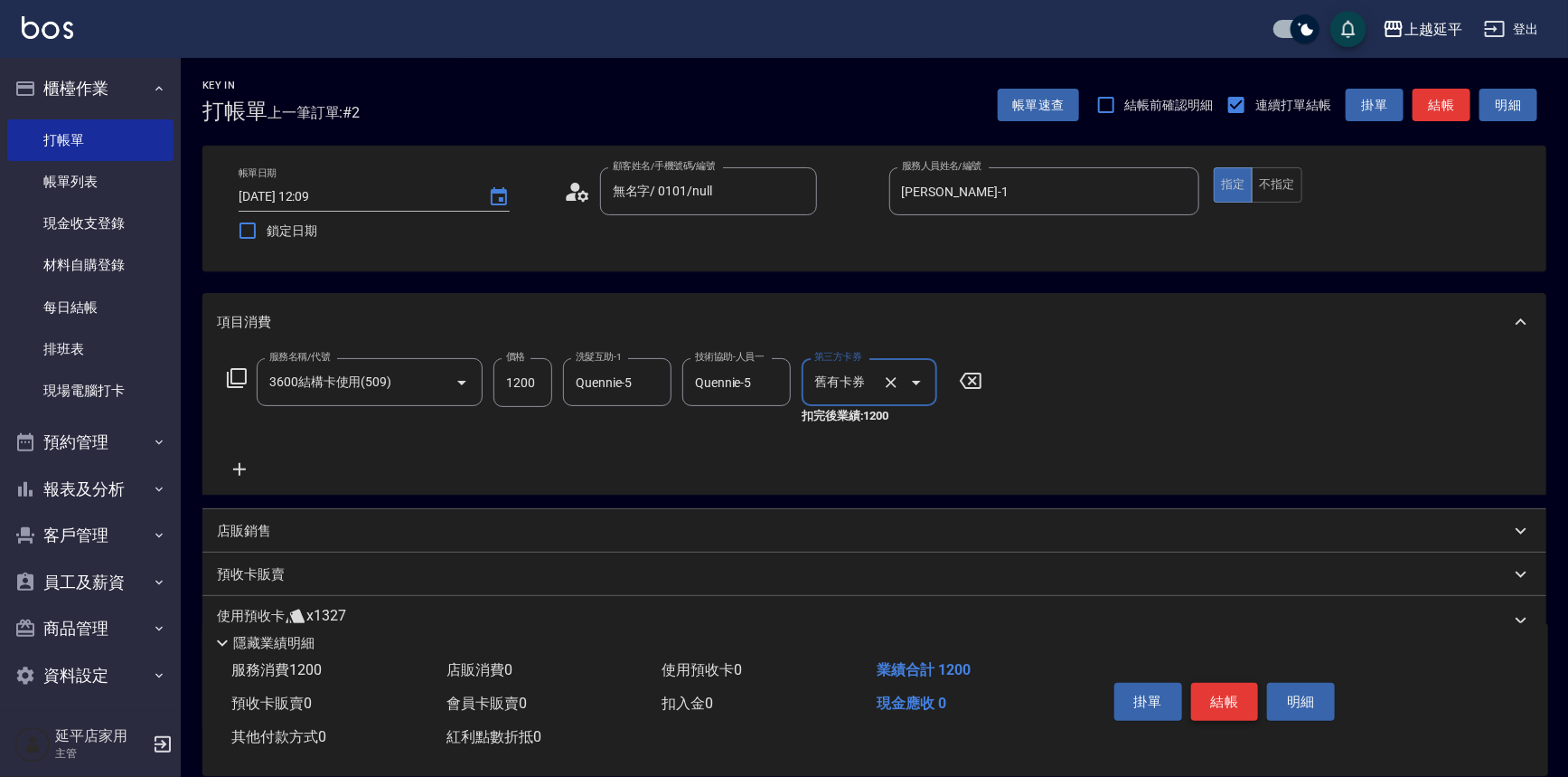
click at [1230, 713] on button "結帳" at bounding box center [1224, 701] width 67 height 38
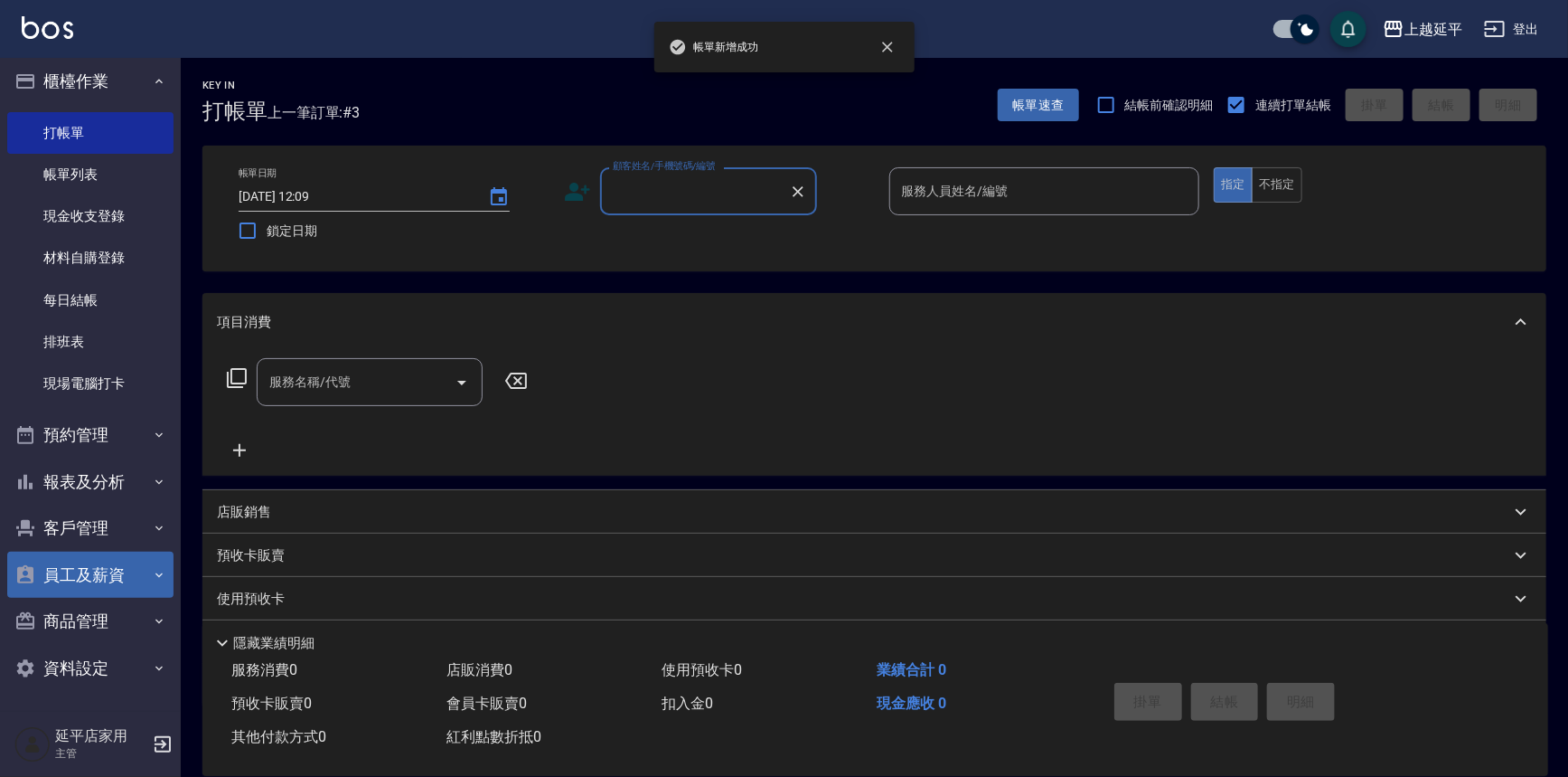
scroll to position [9, 0]
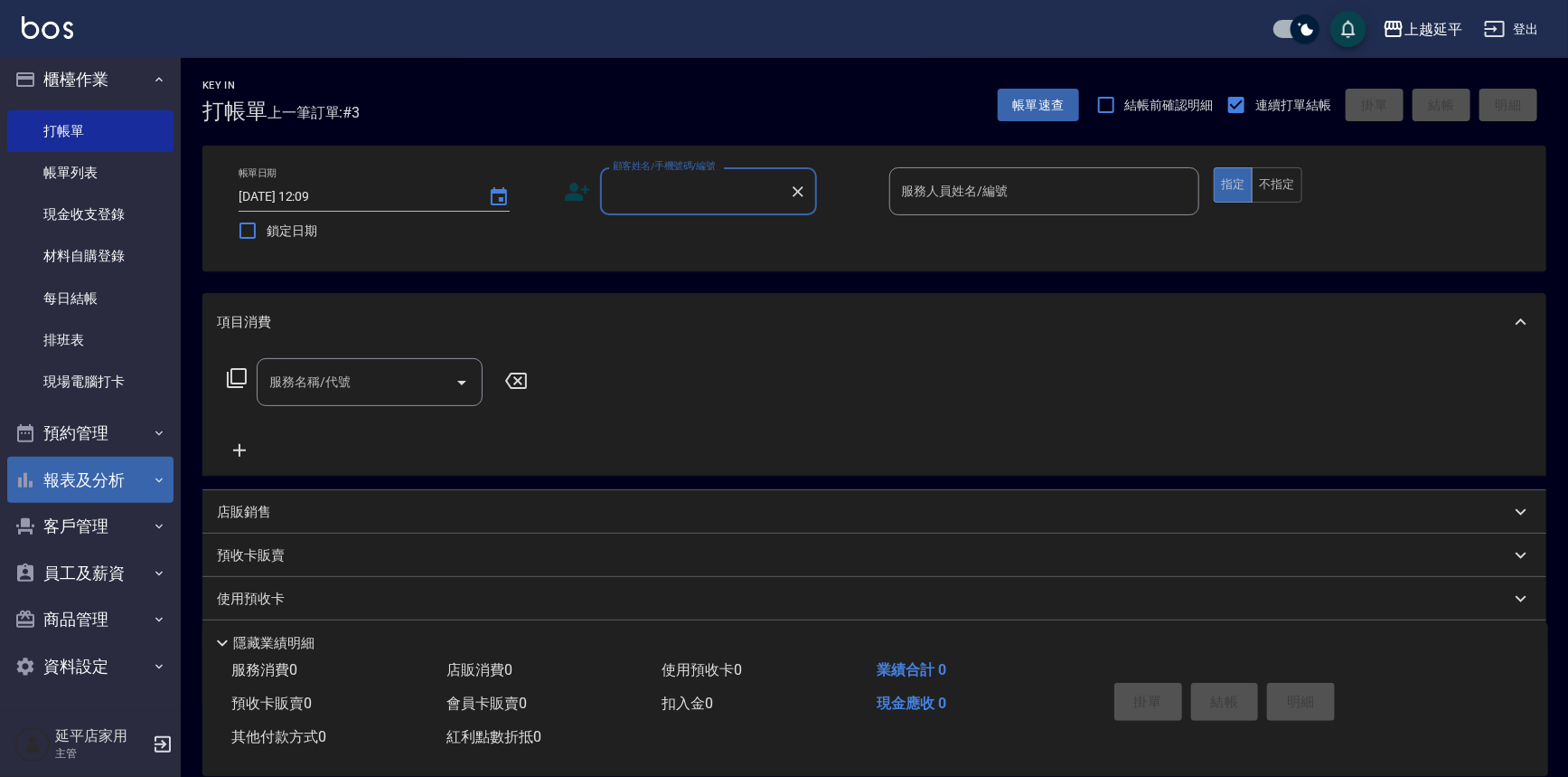
click at [75, 488] on button "報表及分析" at bounding box center [90, 480] width 166 height 47
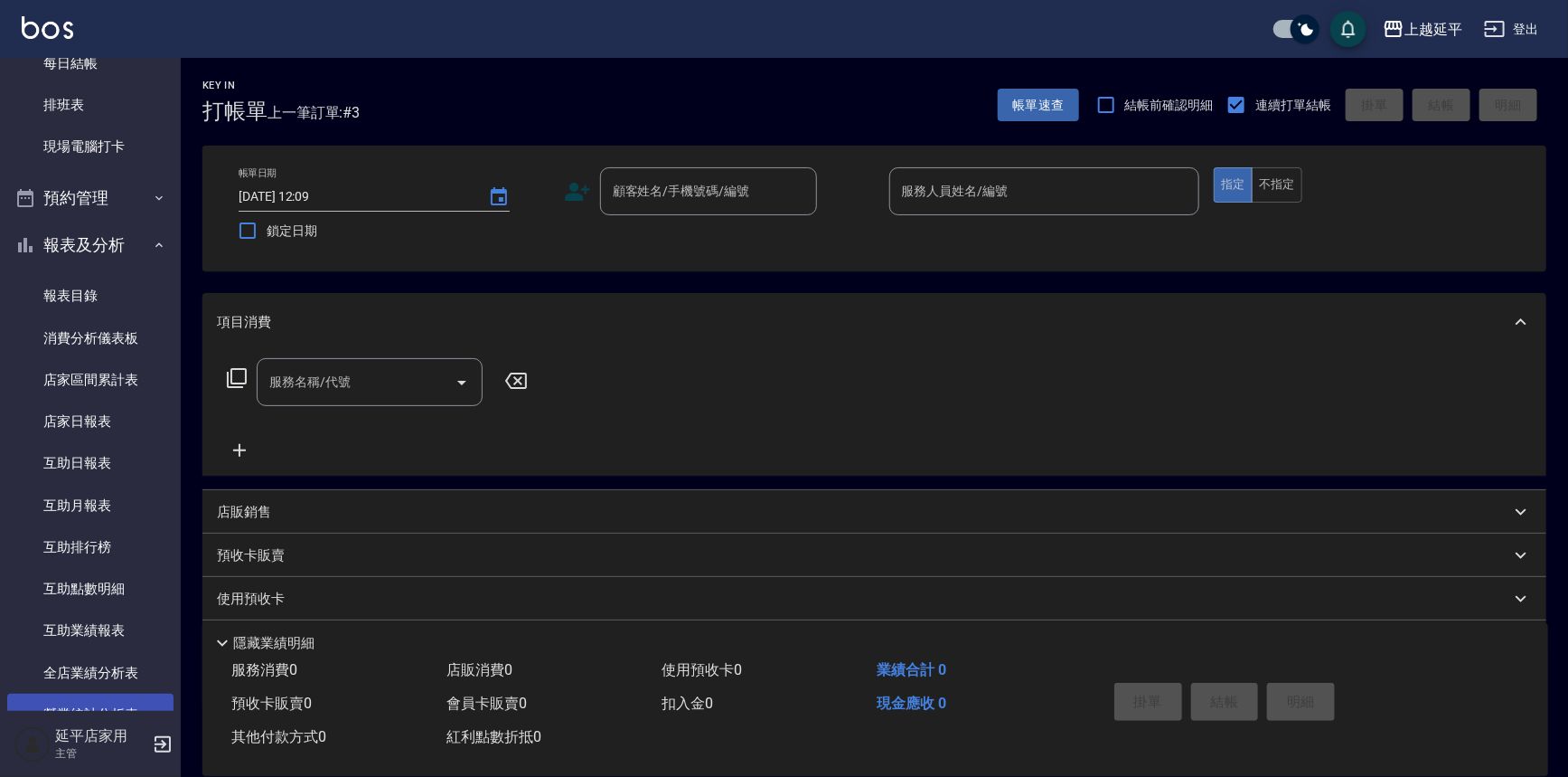
scroll to position [419, 0]
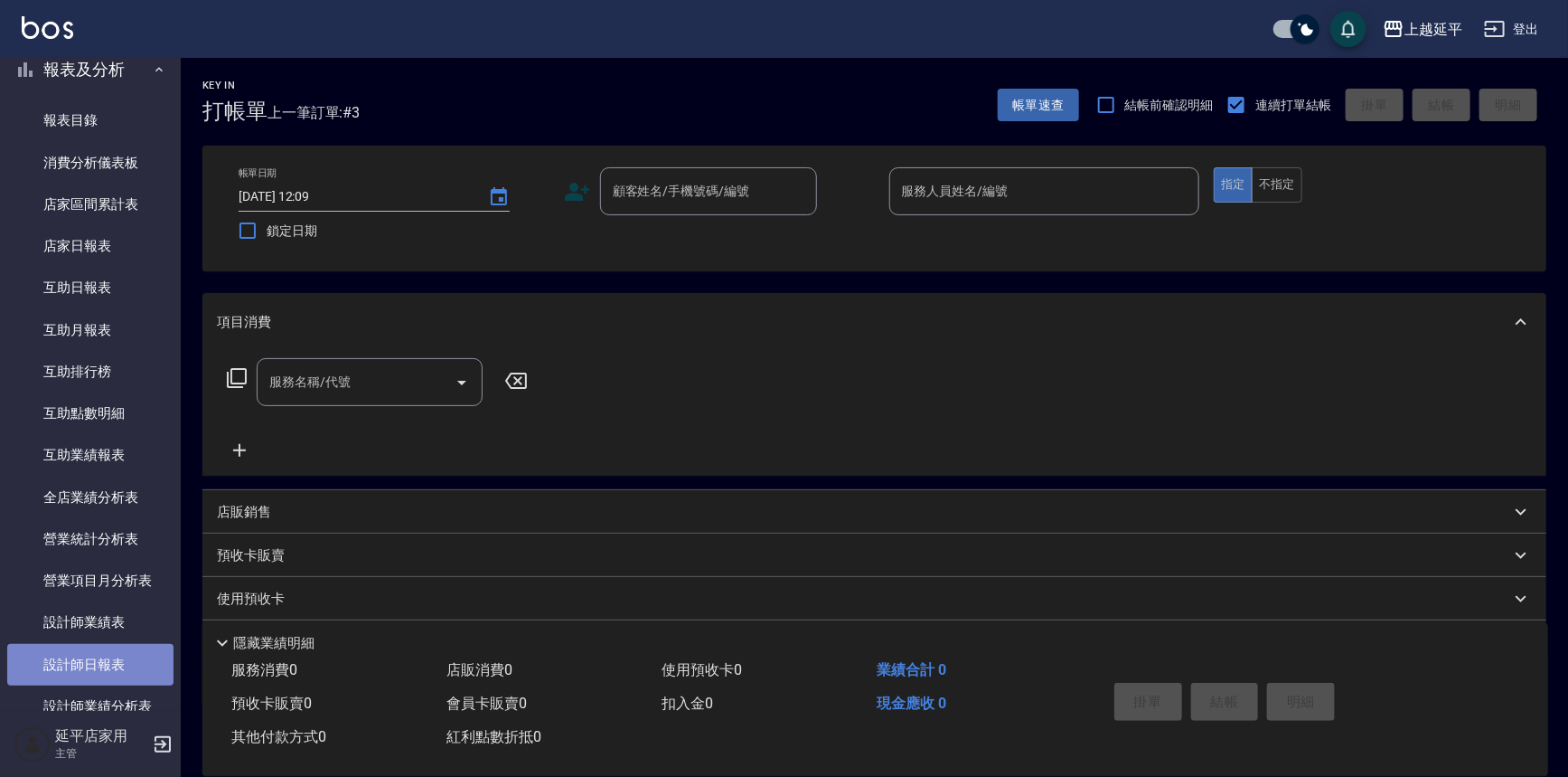
click at [95, 649] on link "設計師日報表" at bounding box center [90, 665] width 166 height 42
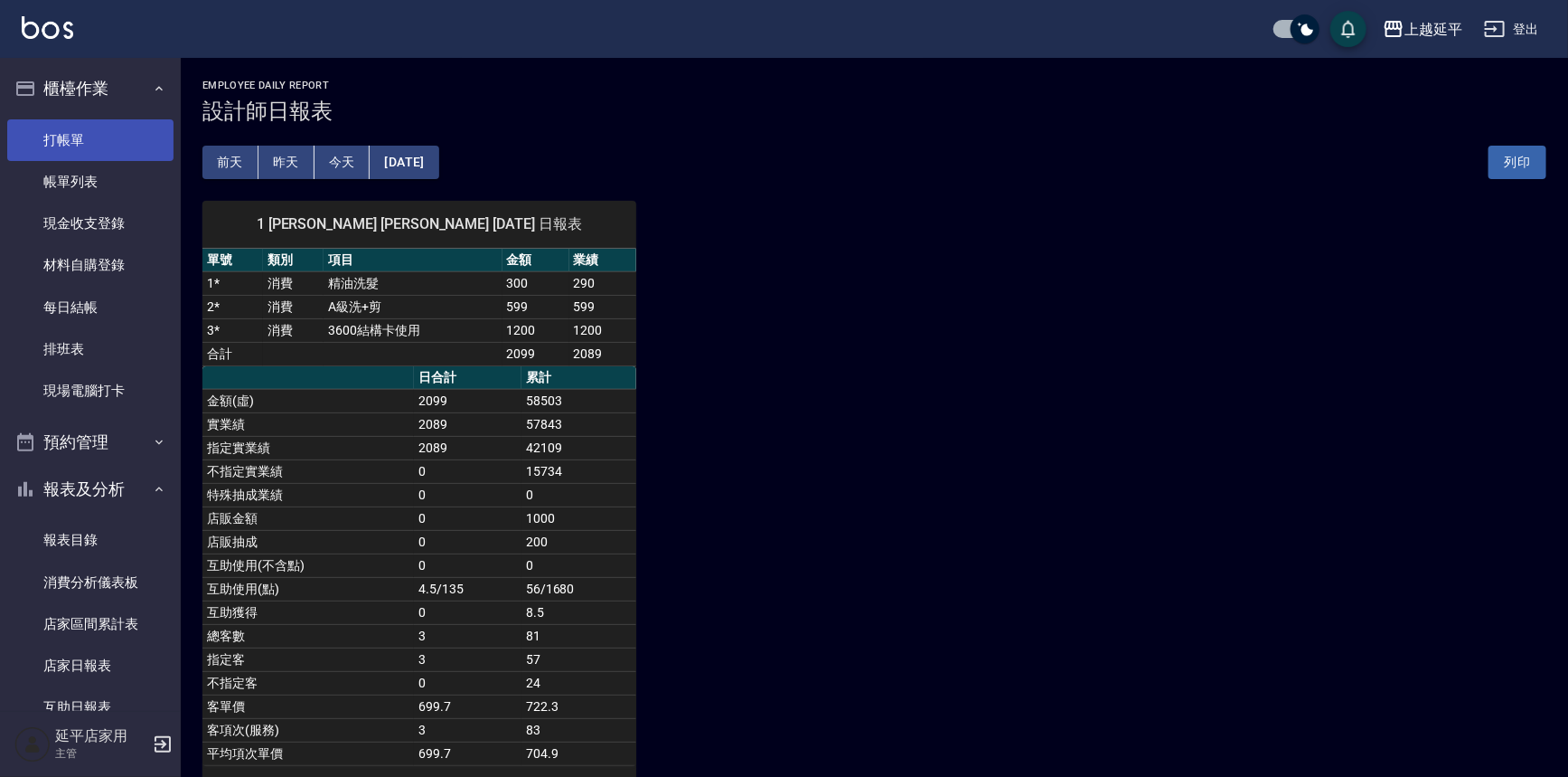
click at [83, 140] on link "打帳單" at bounding box center [90, 140] width 166 height 42
